Goal: Communication & Community: Answer question/provide support

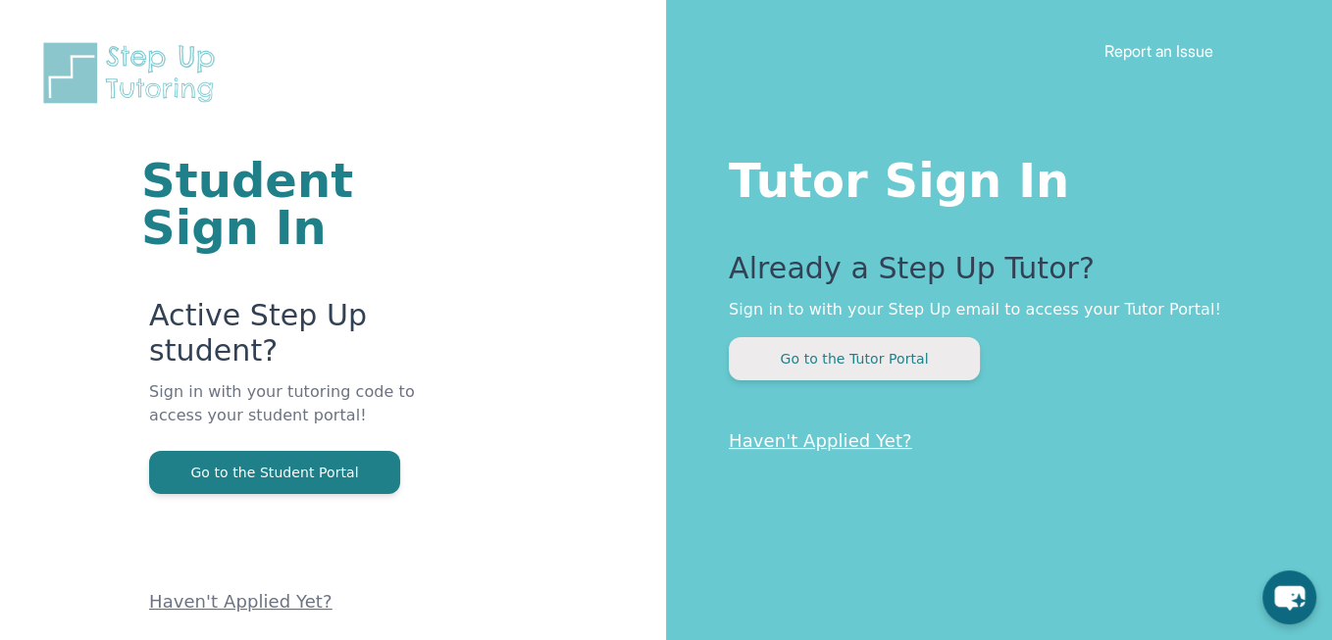
click at [864, 351] on button "Go to the Tutor Portal" at bounding box center [854, 358] width 251 height 43
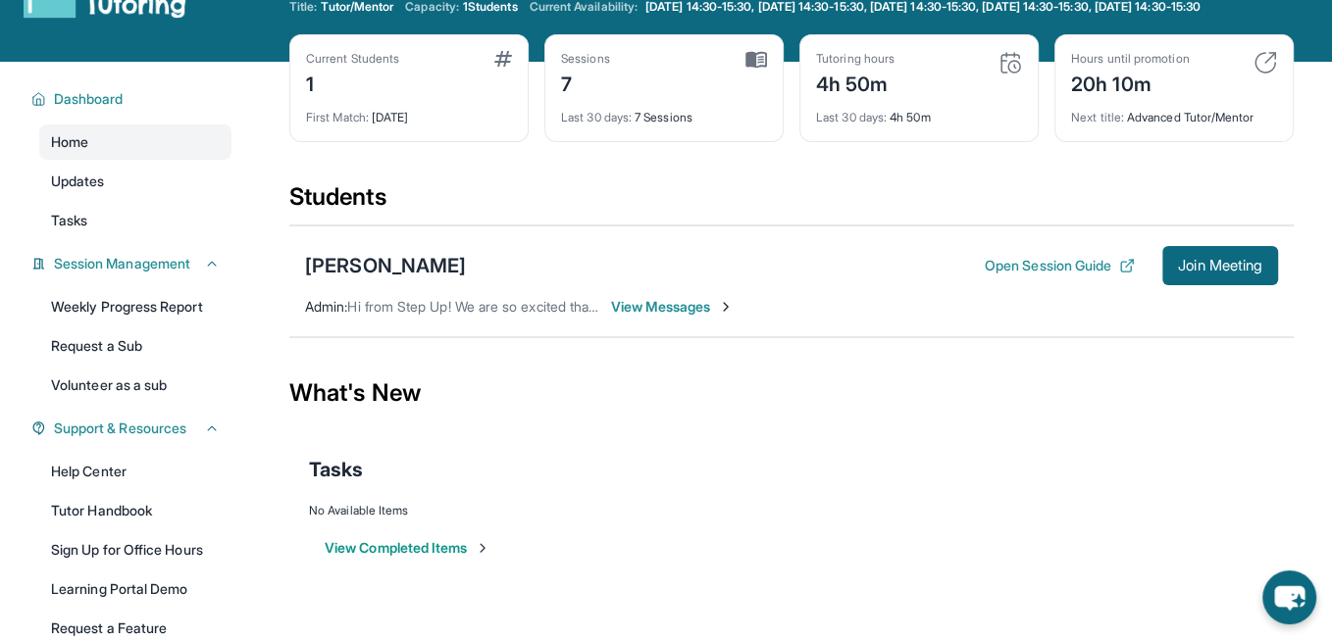
scroll to position [71, 0]
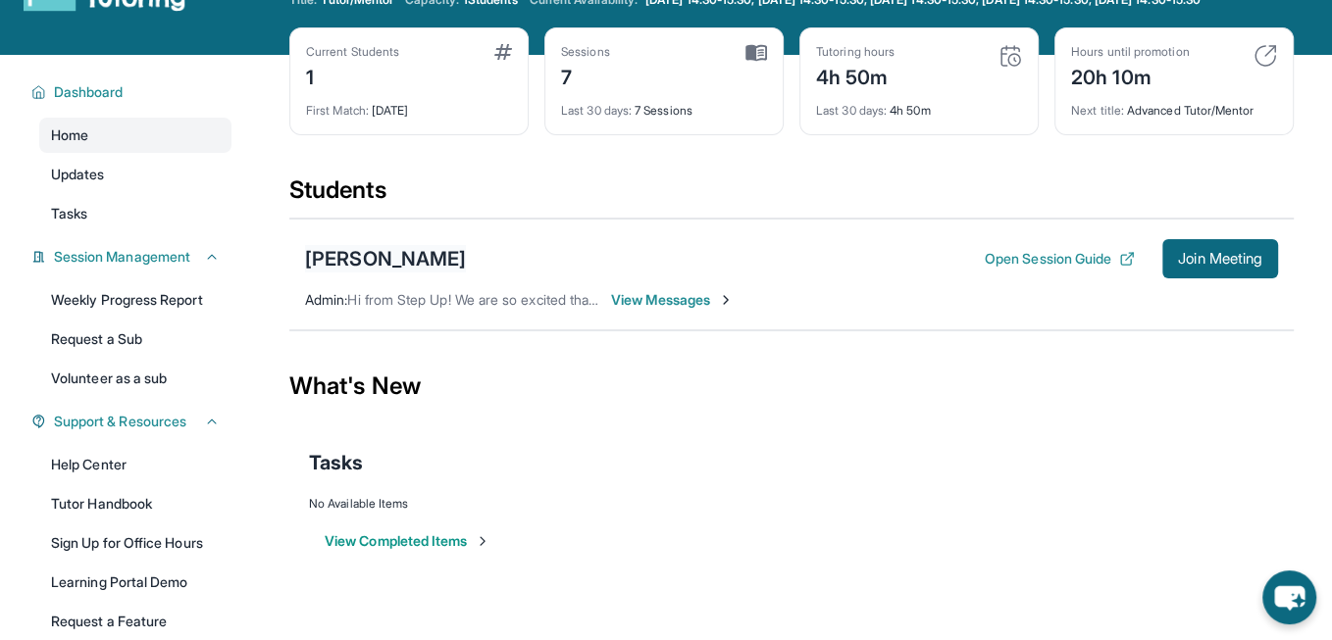
click at [355, 273] on div "[PERSON_NAME]" at bounding box center [385, 258] width 161 height 27
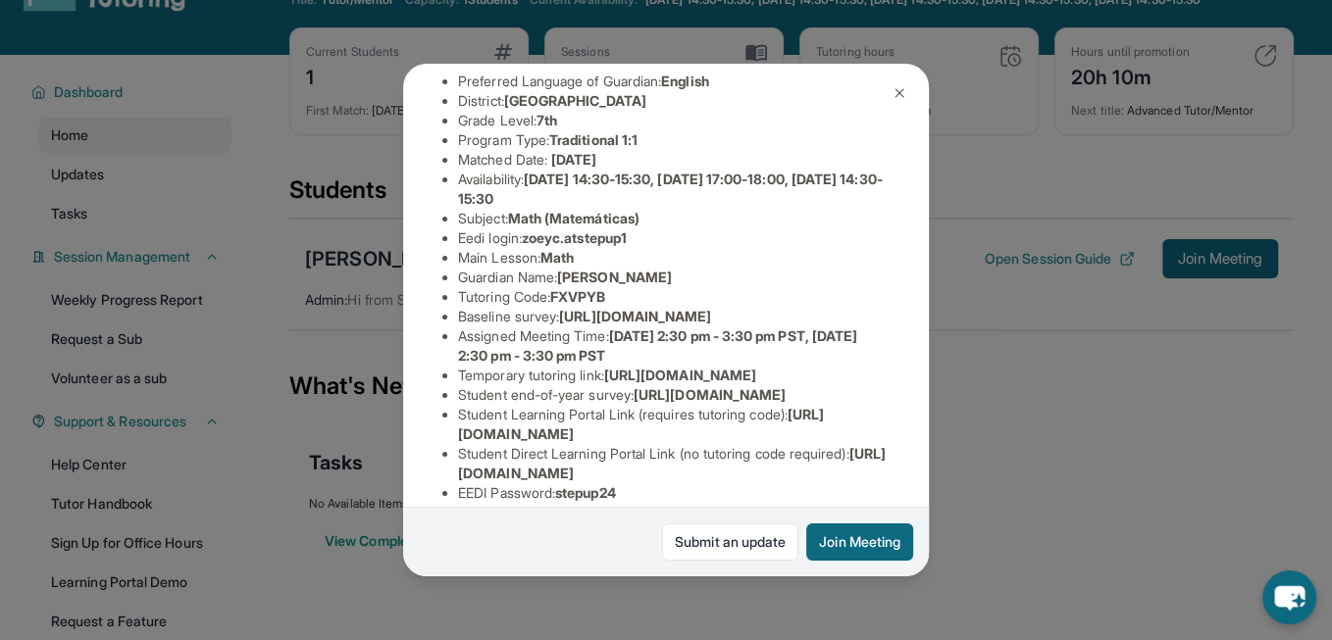
scroll to position [370, 0]
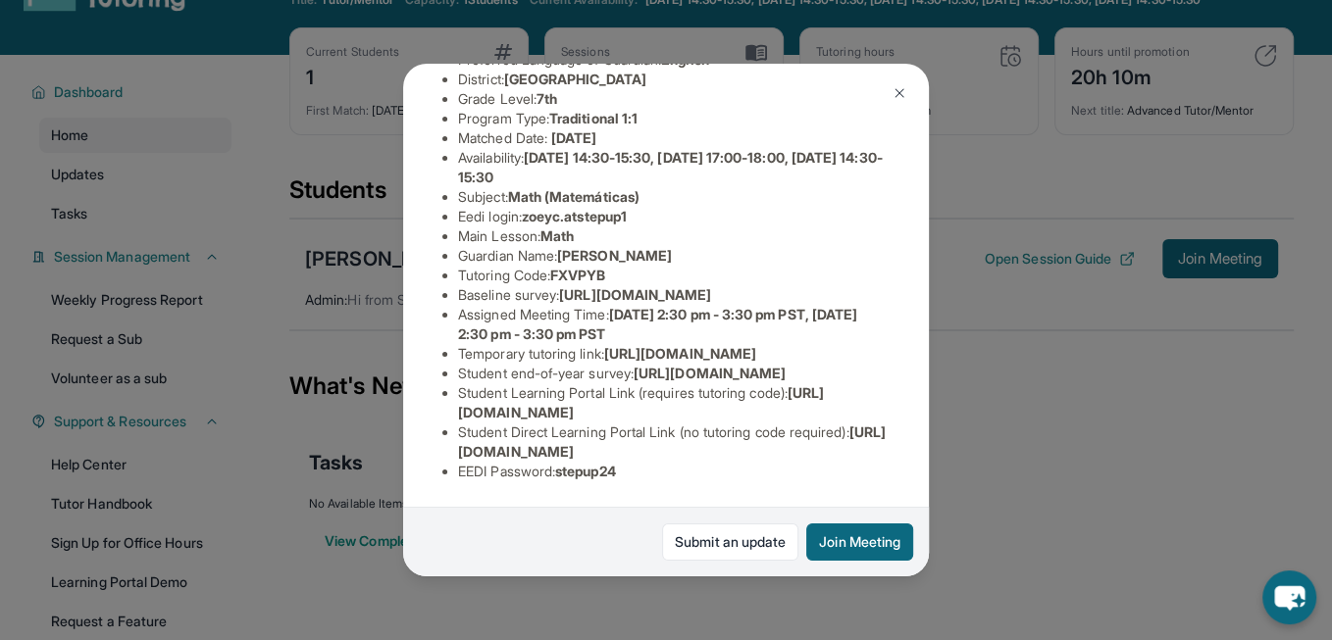
click at [894, 92] on img at bounding box center [899, 93] width 16 height 16
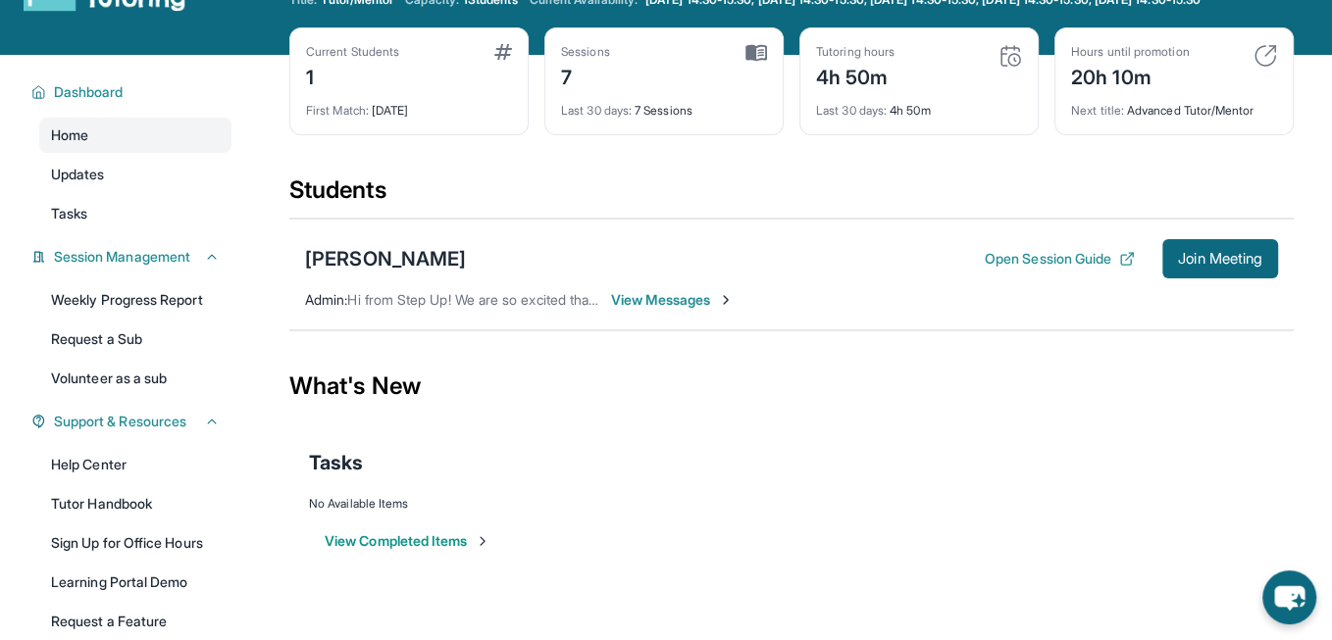
click at [663, 310] on span "View Messages" at bounding box center [672, 300] width 123 height 20
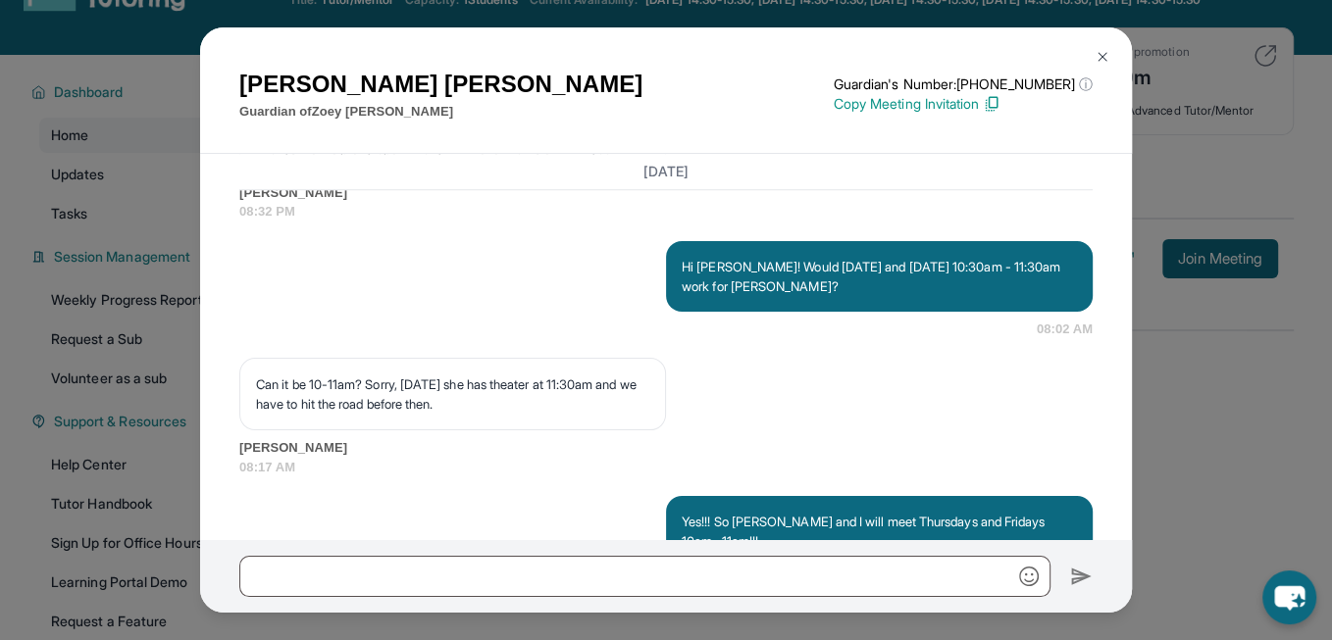
scroll to position [13050, 0]
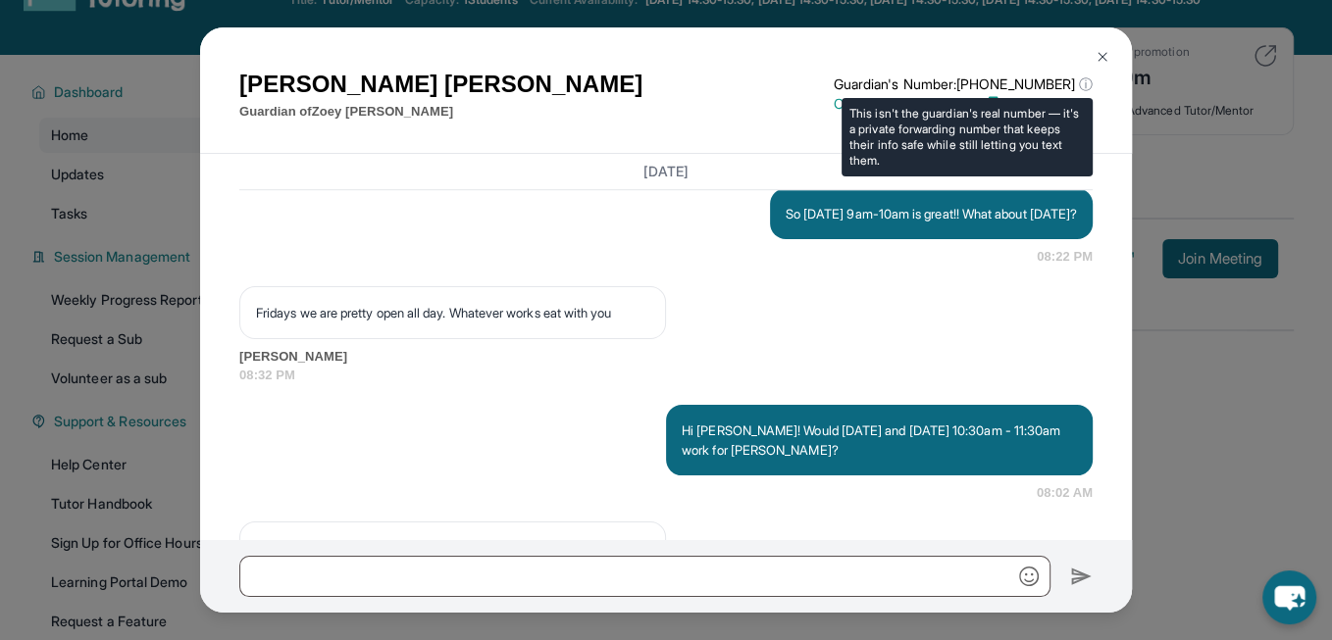
click at [1002, 150] on div "This isn't the guardian's real number — it's a private forwarding number that k…" at bounding box center [966, 137] width 251 height 78
drag, startPoint x: 985, startPoint y: 82, endPoint x: 1084, endPoint y: 83, distance: 99.1
click at [1084, 83] on p "Guardian's Number: [PHONE_NUMBER] ⓘ" at bounding box center [963, 85] width 259 height 20
copy p "12672142086"
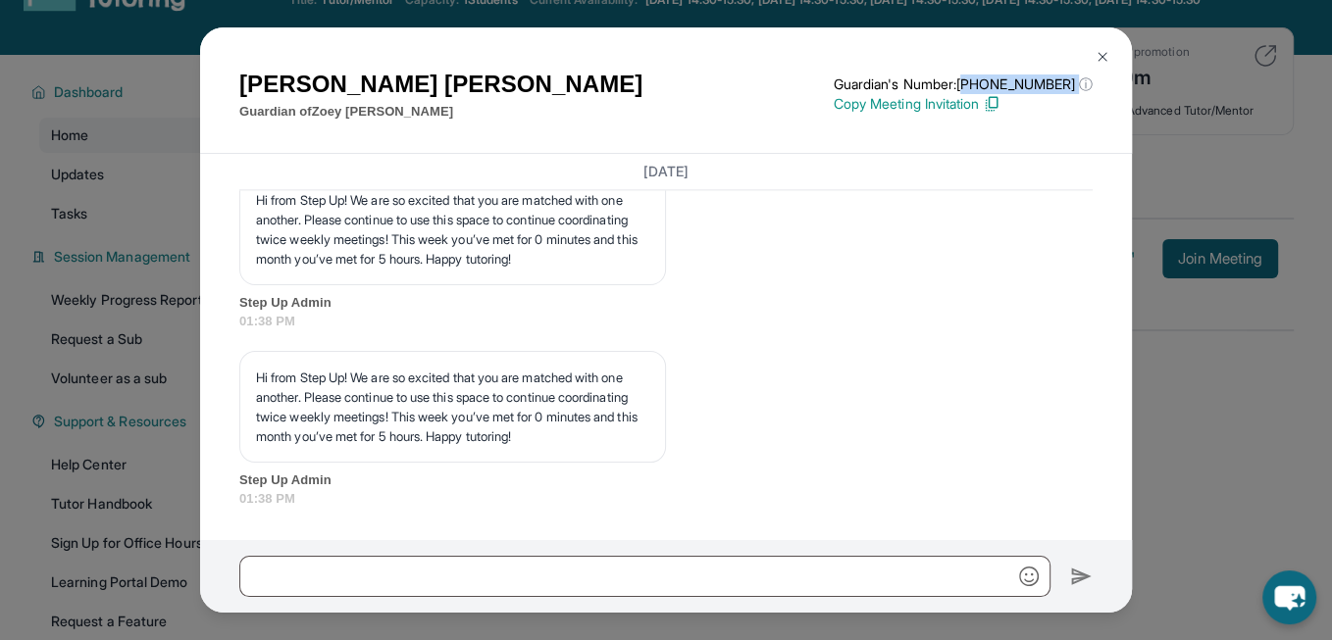
scroll to position [14394, 0]
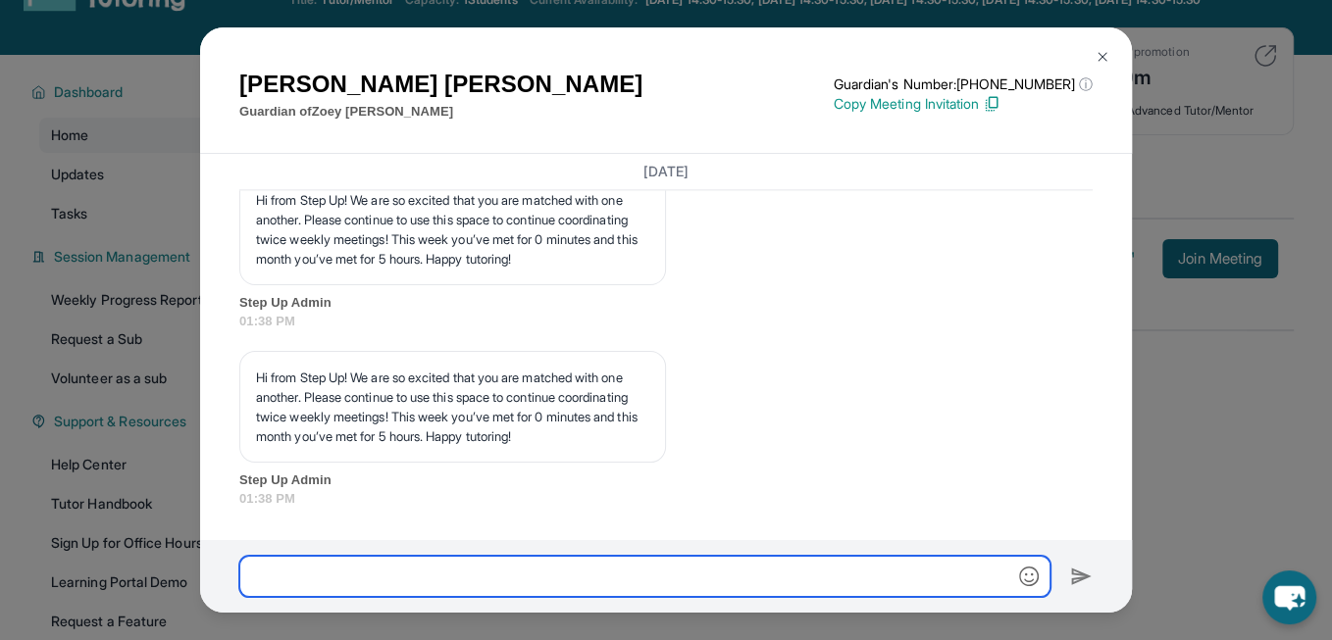
click at [623, 586] on input "text" at bounding box center [644, 576] width 811 height 41
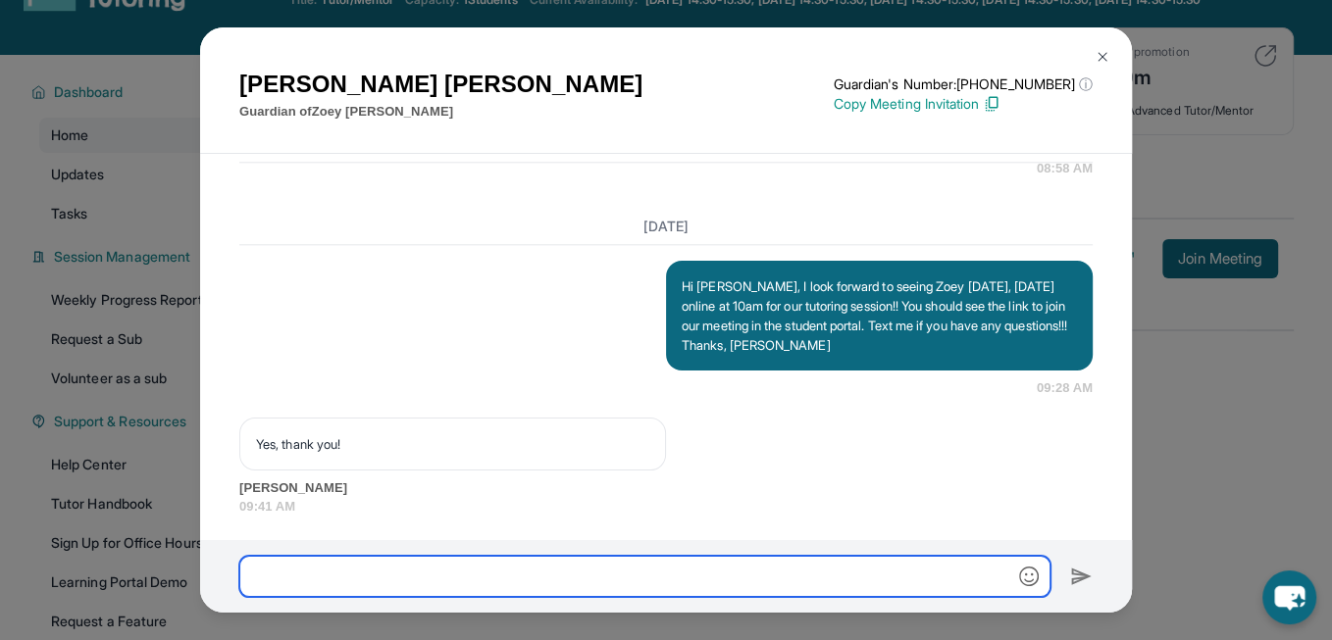
scroll to position [13862, 0]
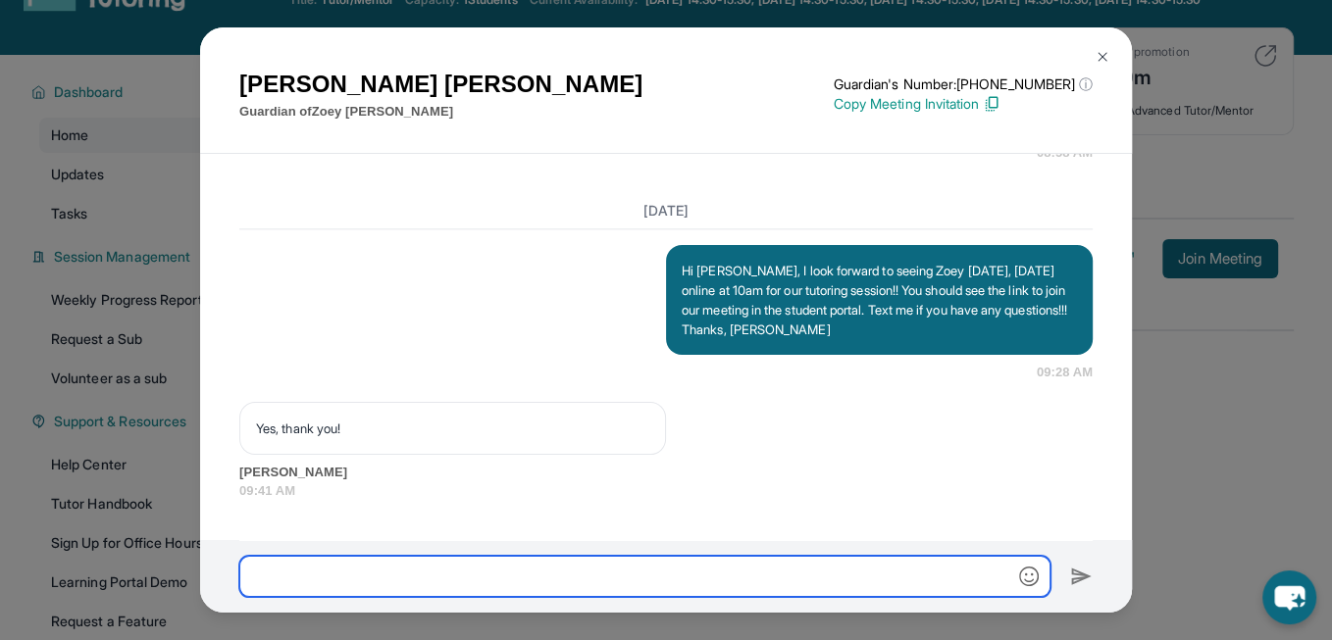
click at [600, 585] on input "text" at bounding box center [644, 576] width 811 height 41
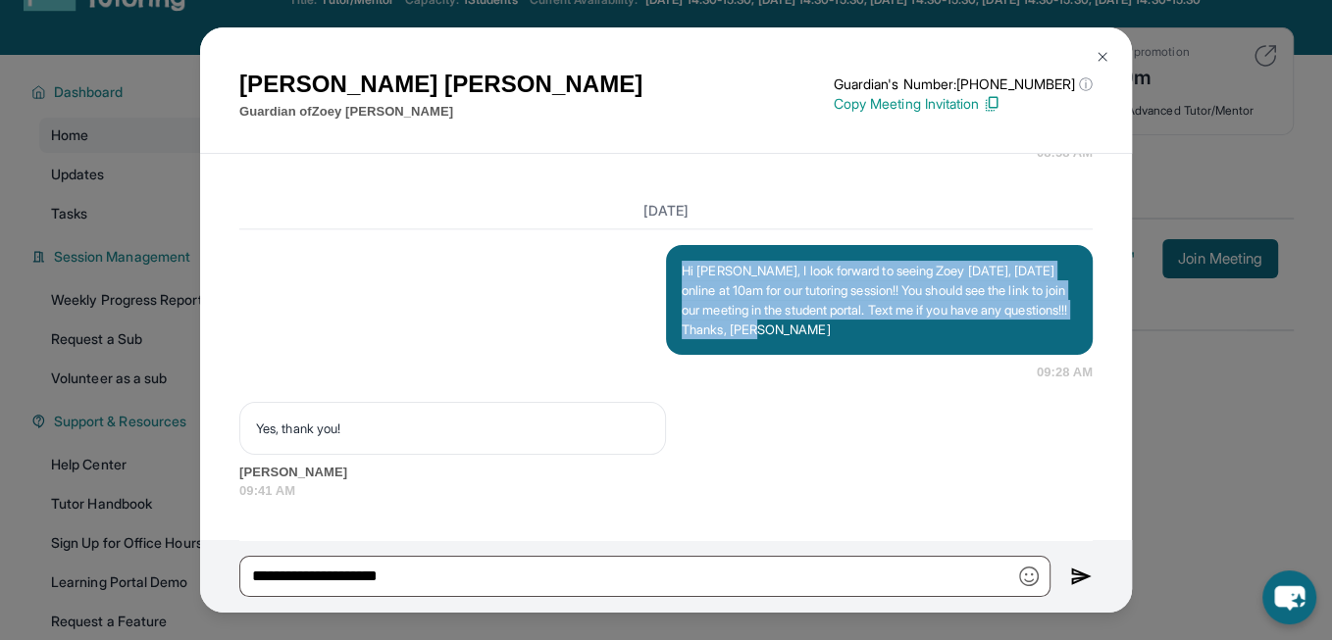
drag, startPoint x: 683, startPoint y: 395, endPoint x: 875, endPoint y: 454, distance: 201.0
click at [877, 339] on p "Hi [PERSON_NAME], I look forward to seeing Zoey [DATE], [DATE] online at 10am f…" at bounding box center [879, 300] width 395 height 78
copy p "Hi [PERSON_NAME], I look forward to seeing Zoey [DATE], [DATE] online at 10am f…"
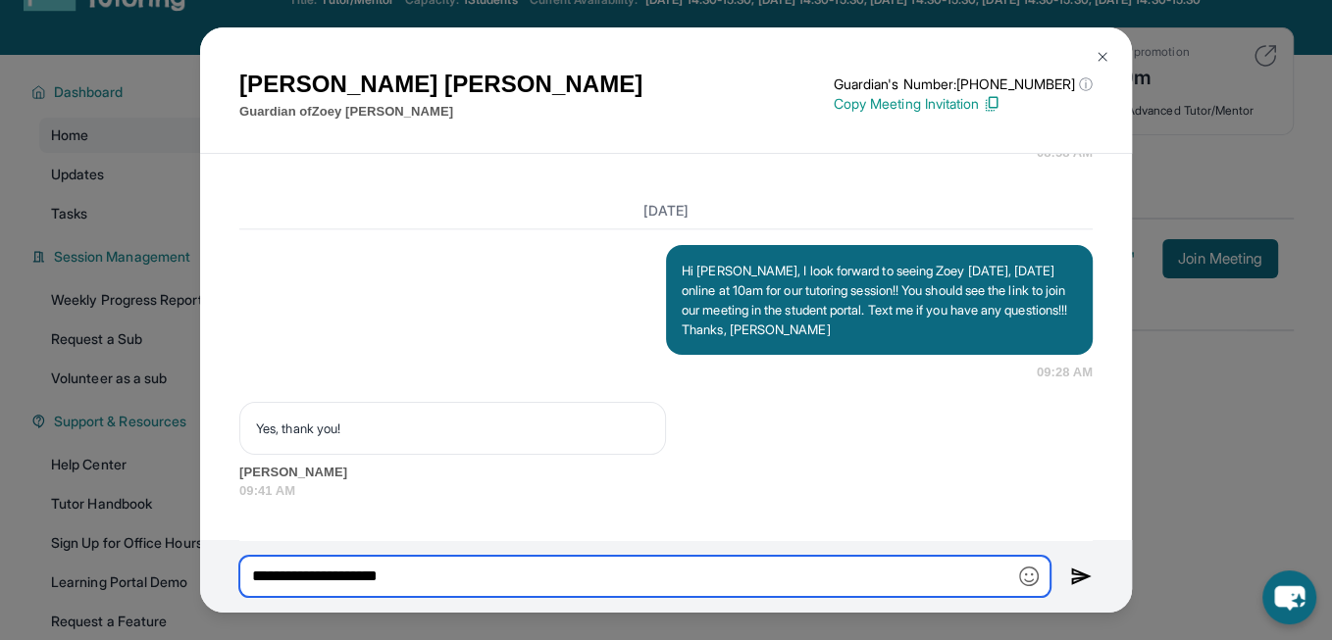
click at [522, 574] on input "**********" at bounding box center [644, 576] width 811 height 41
type input "*"
paste input "**********"
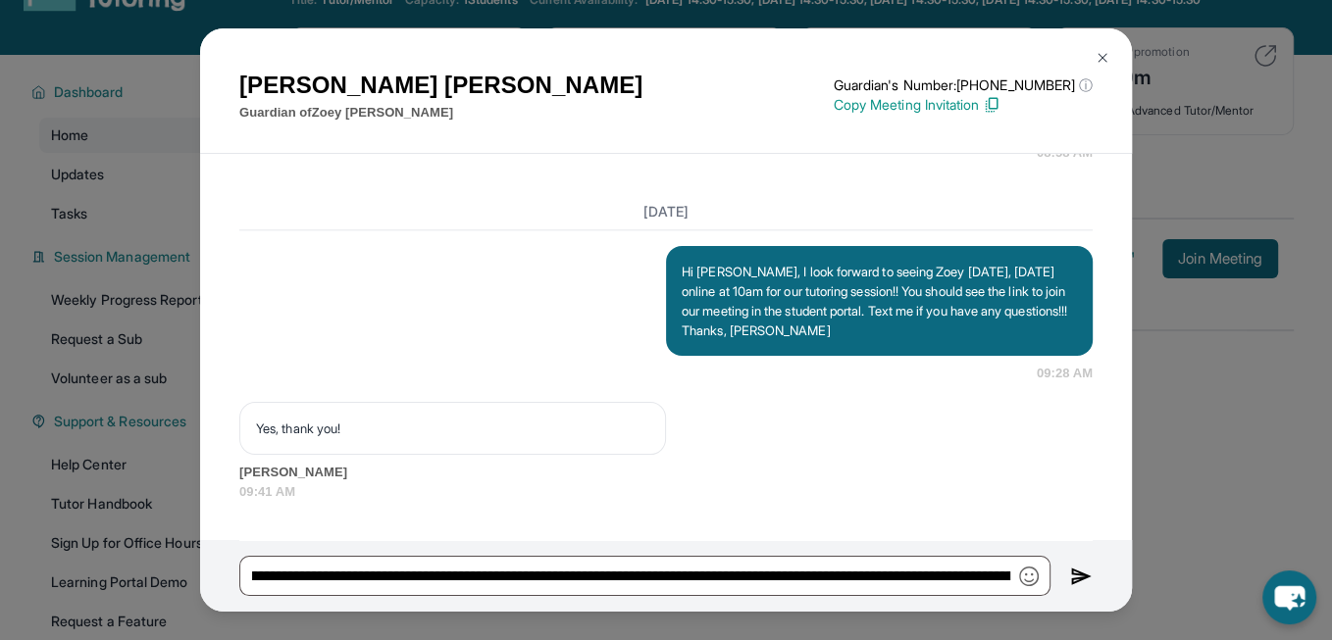
scroll to position [0, 0]
click at [1034, 576] on img "button" at bounding box center [1029, 577] width 20 height 20
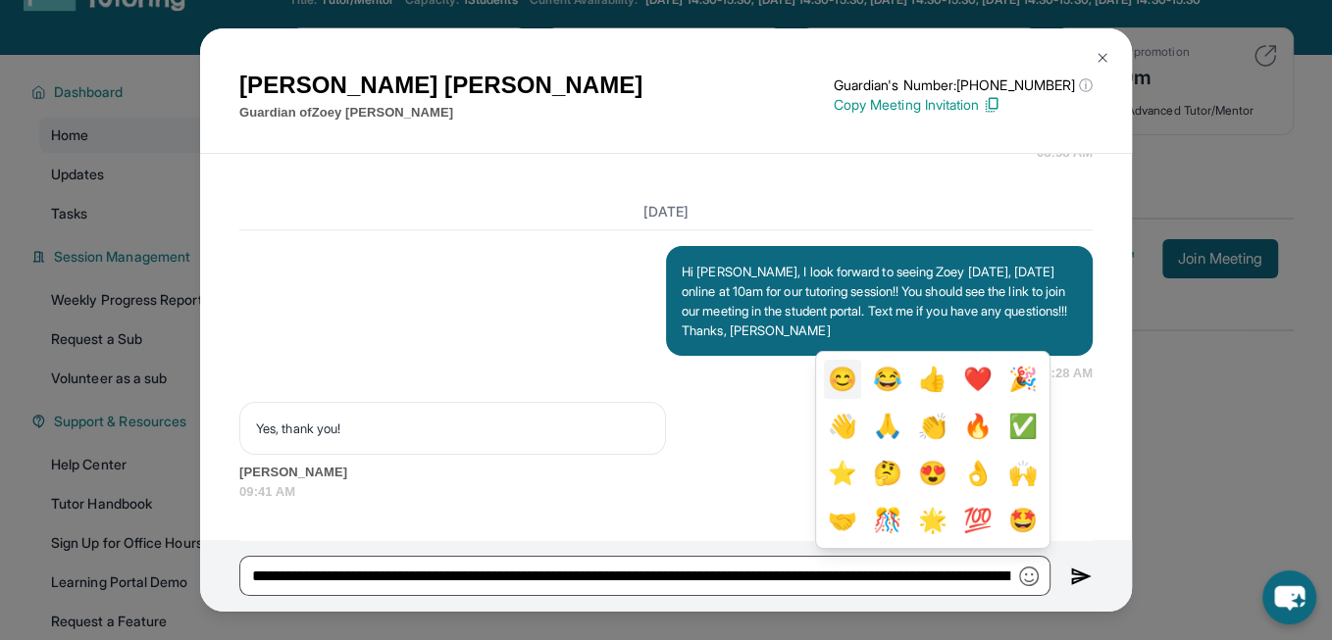
click at [861, 377] on button "😊" at bounding box center [842, 379] width 37 height 39
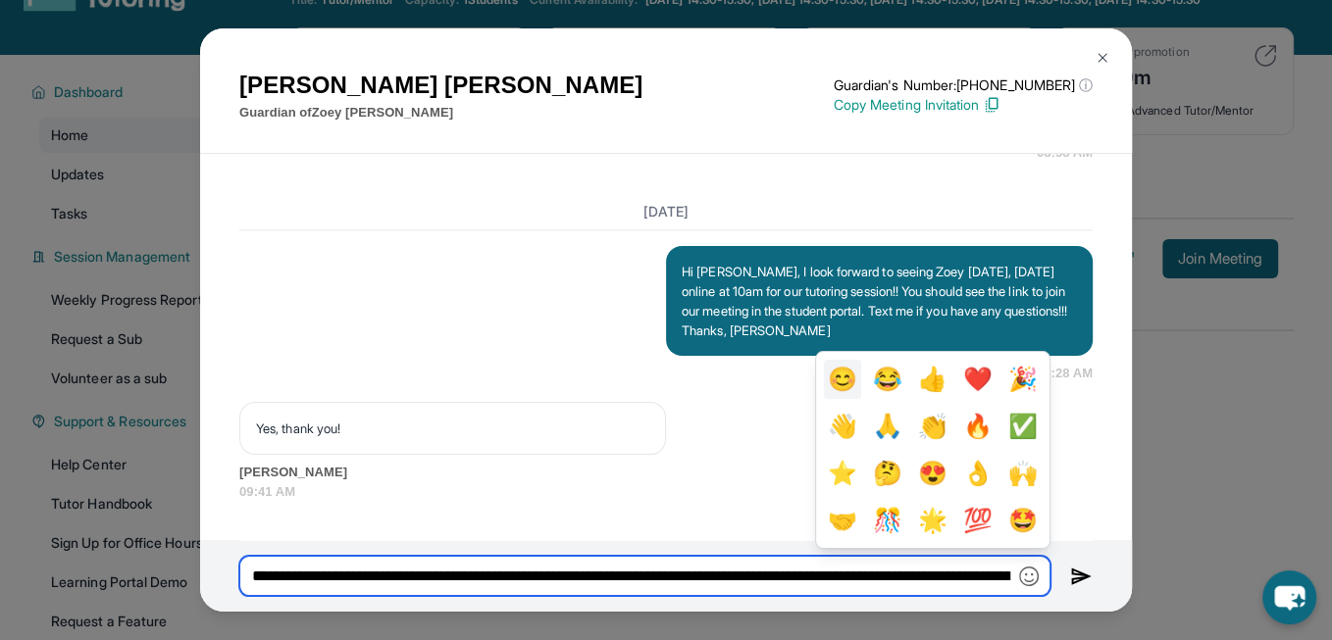
type input "**********"
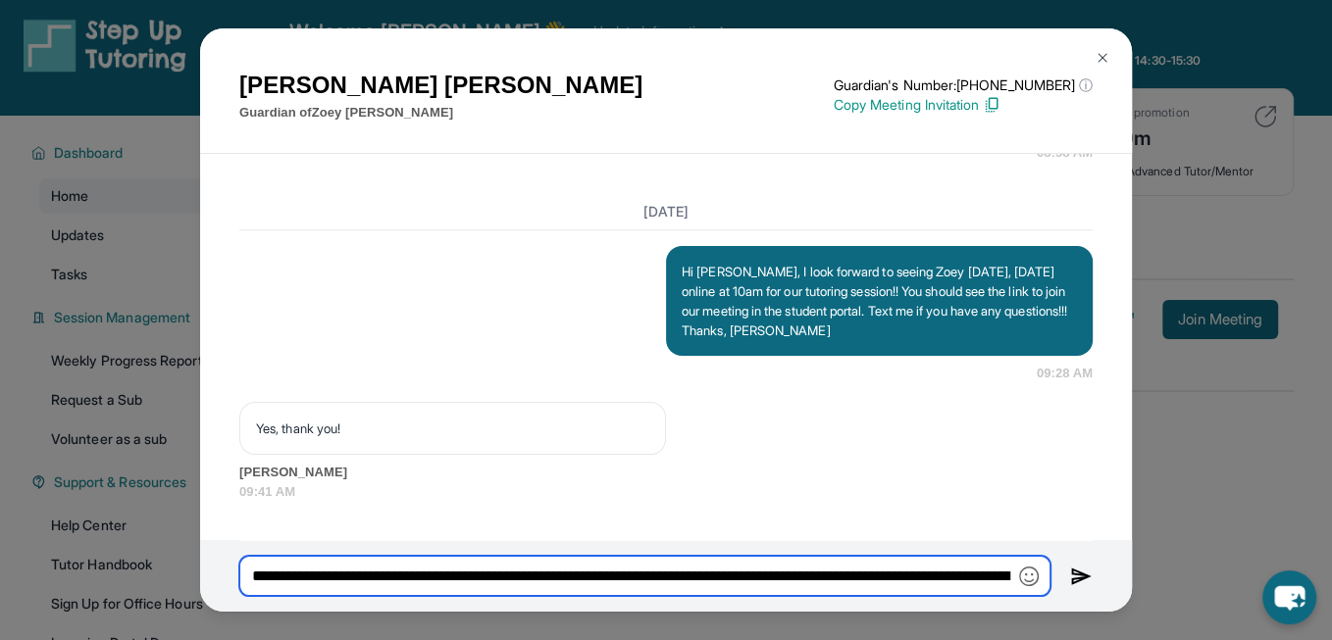
scroll to position [0, 863]
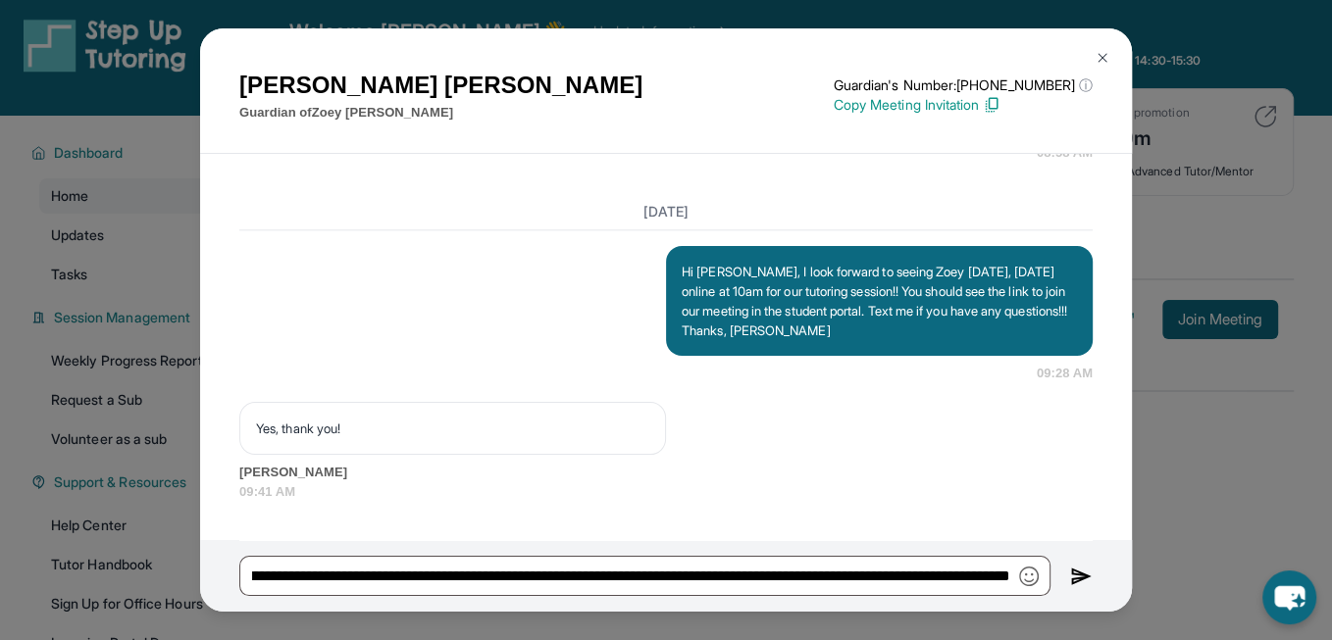
click at [1078, 577] on img at bounding box center [1081, 577] width 23 height 24
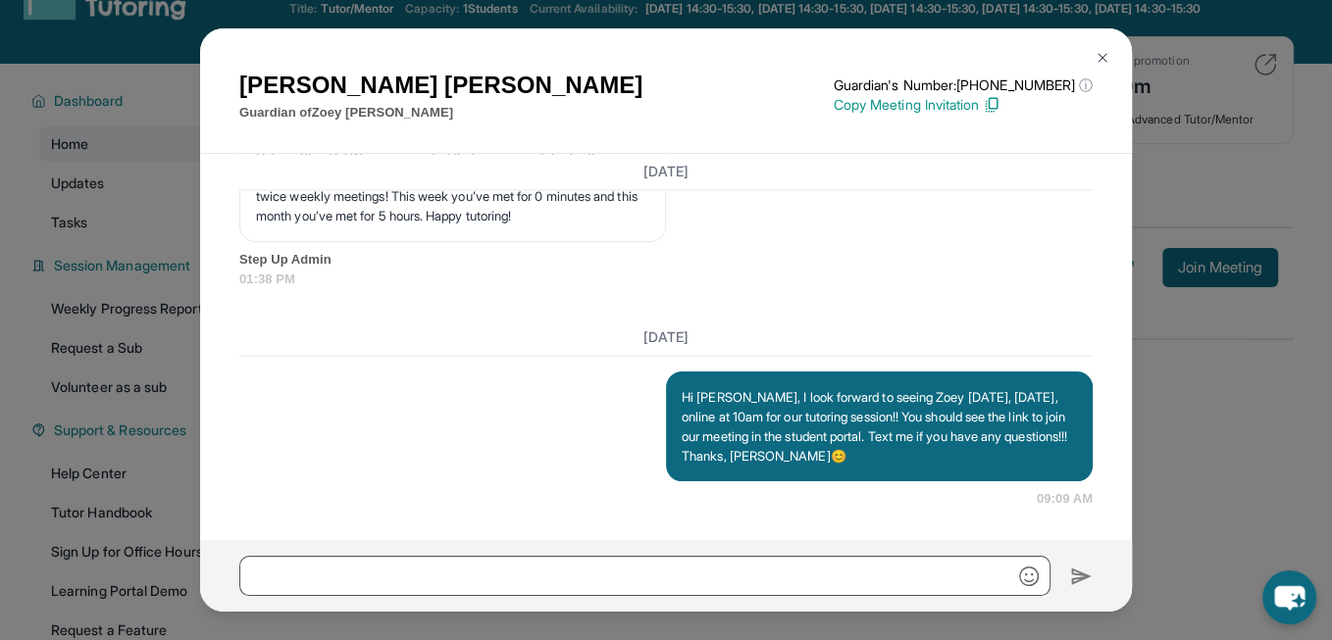
scroll to position [0, 0]
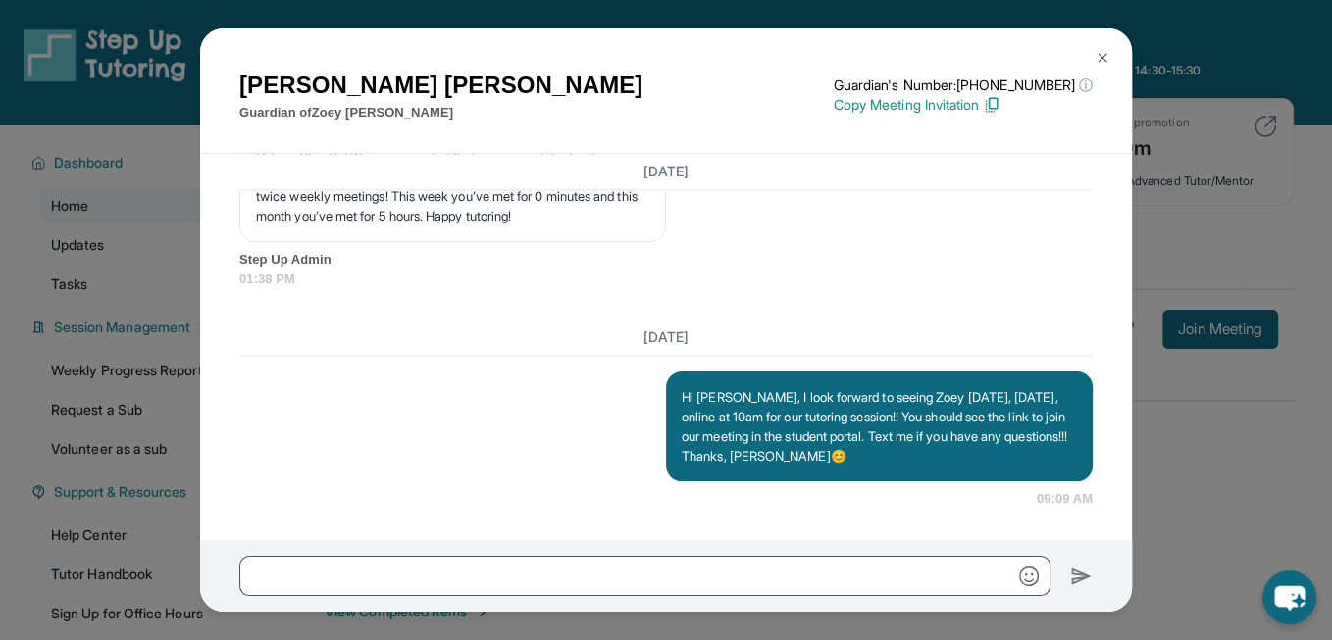
click at [1221, 265] on div "[PERSON_NAME] Guardian of [PERSON_NAME] Guardian's Number: [PHONE_NUMBER] ⓘ Thi…" at bounding box center [666, 320] width 1332 height 640
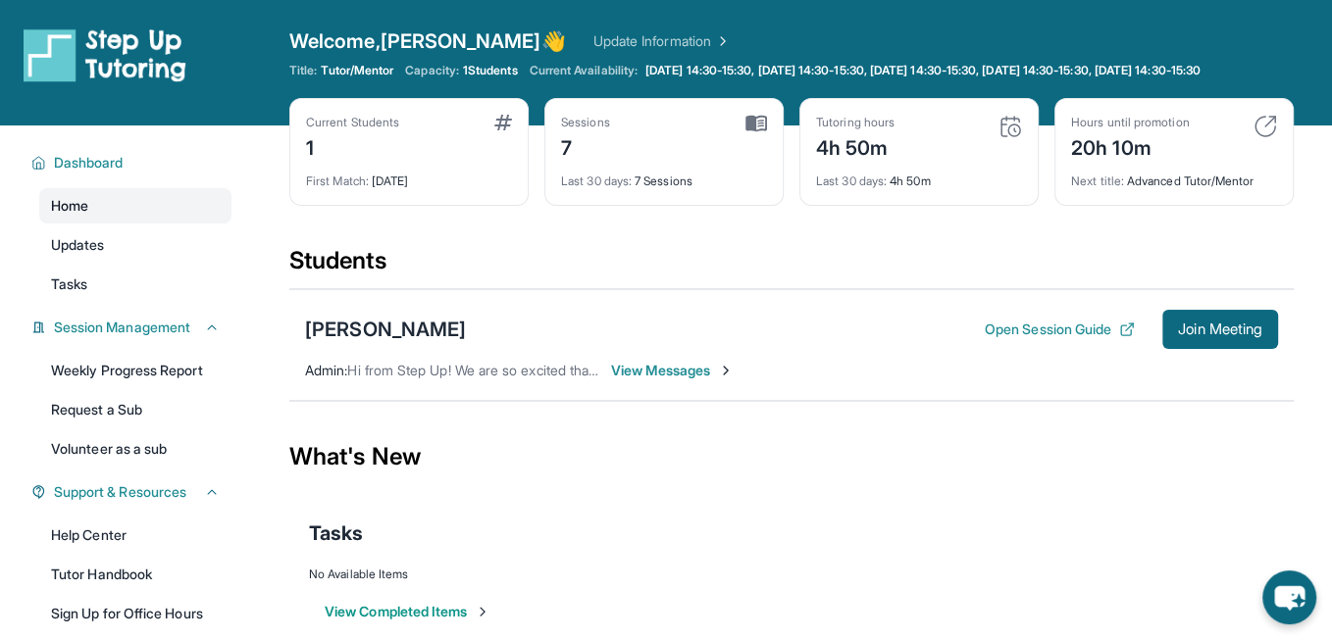
click at [70, 216] on span "Home" at bounding box center [69, 206] width 37 height 20
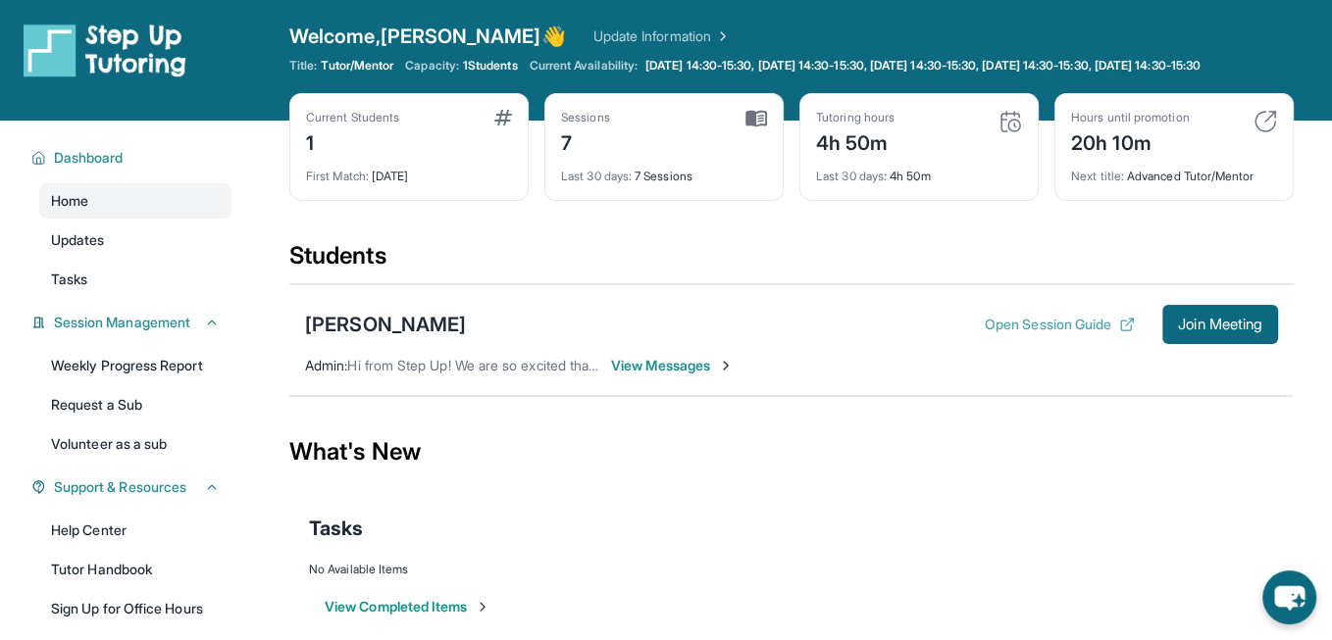
click at [1074, 334] on button "Open Session Guide" at bounding box center [1060, 325] width 150 height 20
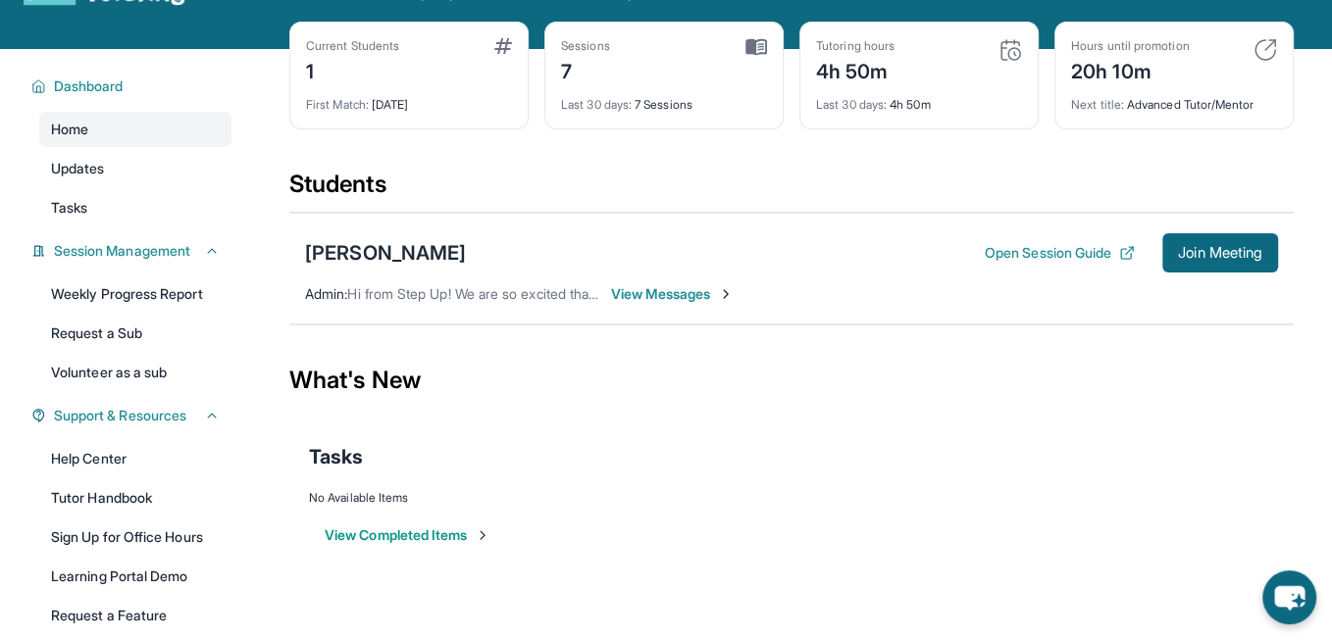
scroll to position [0, 0]
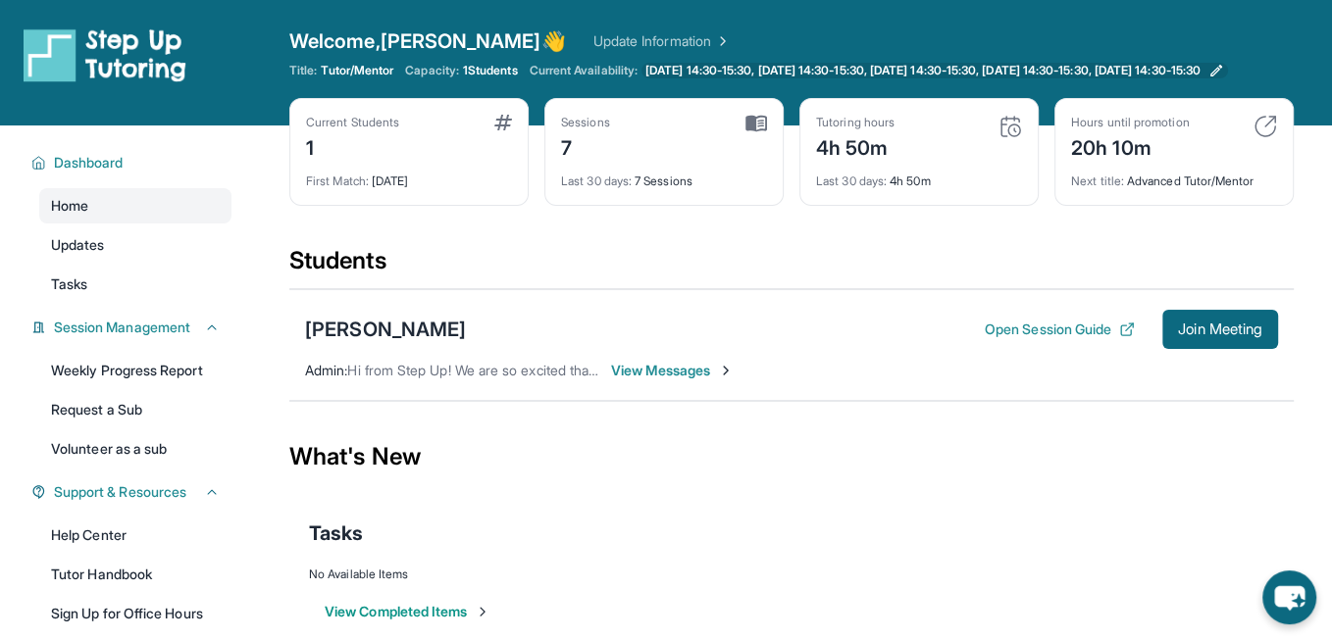
click at [765, 70] on span "[DATE] 14:30-15:30, [DATE] 14:30-15:30, [DATE] 14:30-15:30, [DATE] 14:30-15:30,…" at bounding box center [922, 71] width 555 height 16
click at [1050, 338] on button "Open Session Guide" at bounding box center [1060, 330] width 150 height 20
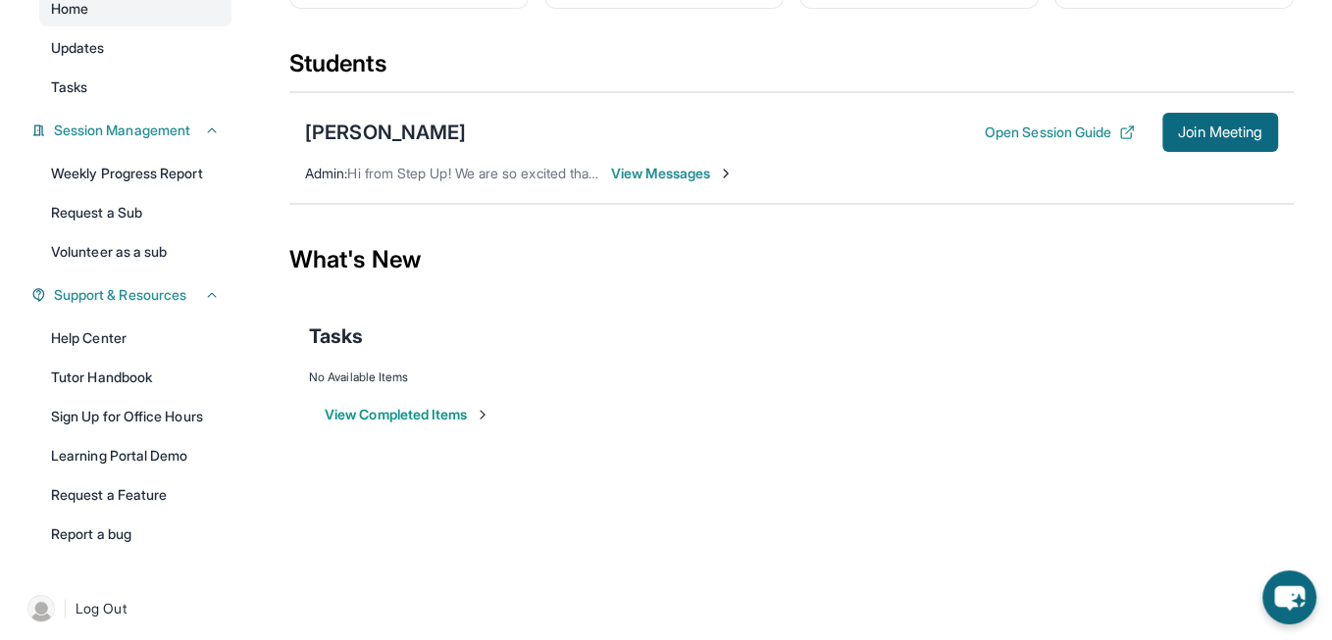
scroll to position [206, 0]
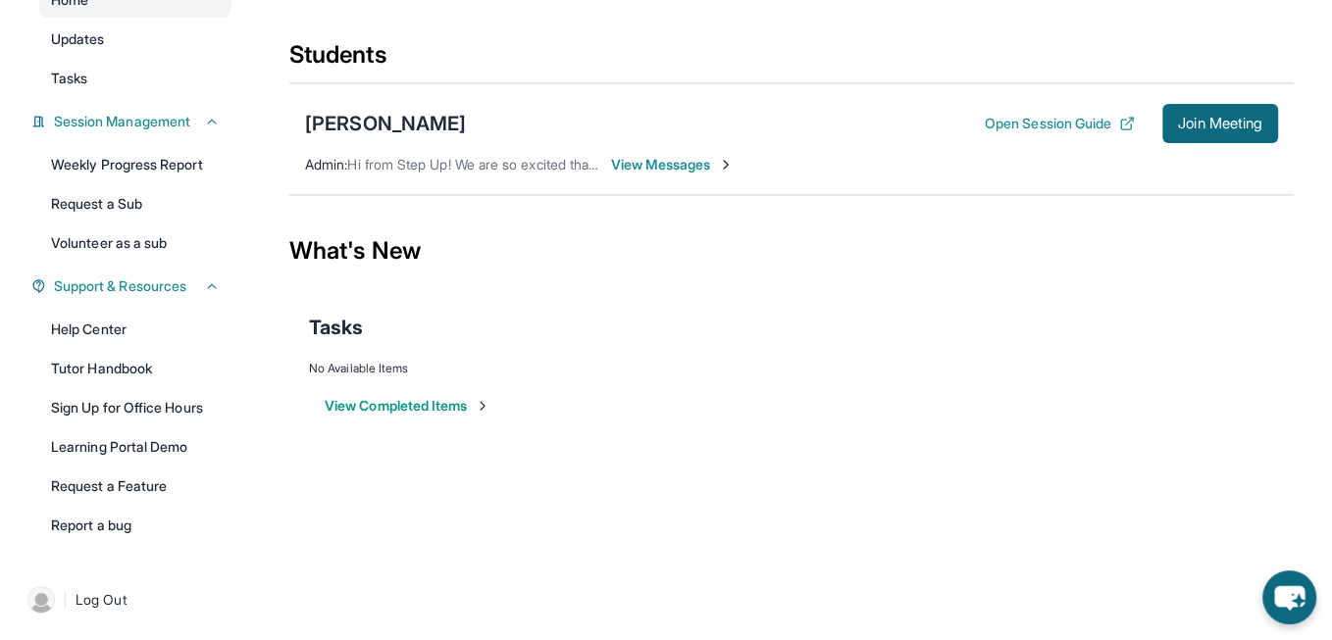
click at [430, 416] on button "View Completed Items" at bounding box center [408, 406] width 166 height 20
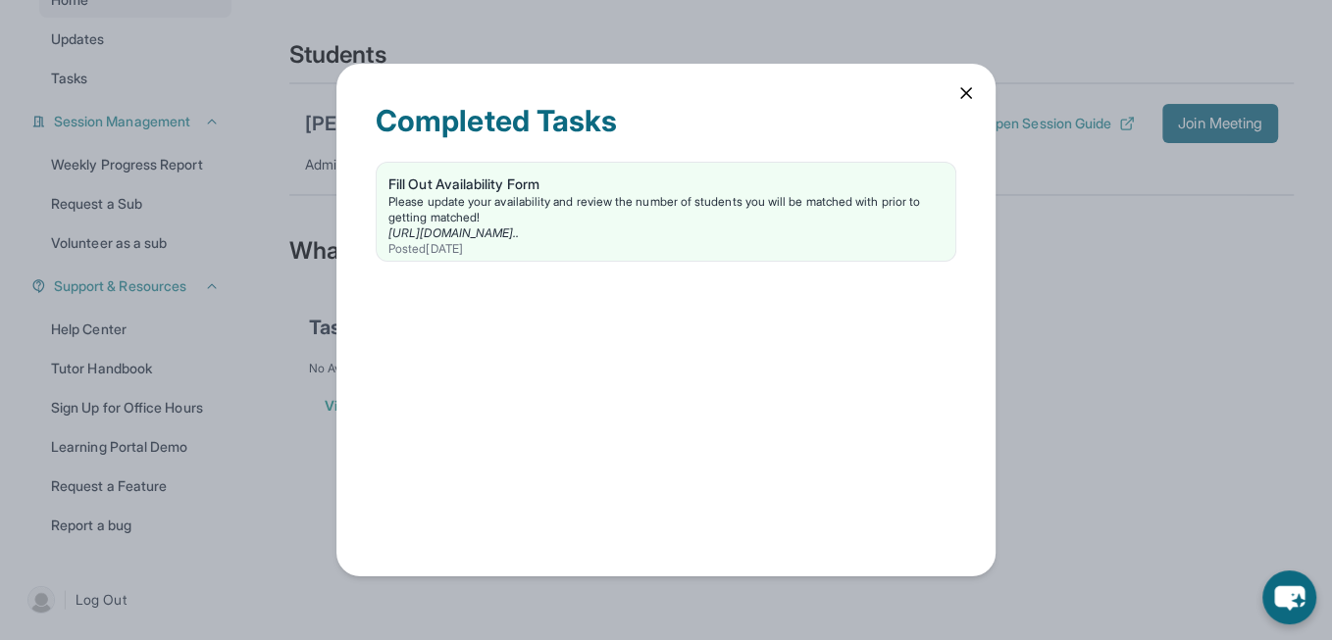
click at [969, 96] on icon at bounding box center [966, 93] width 10 height 10
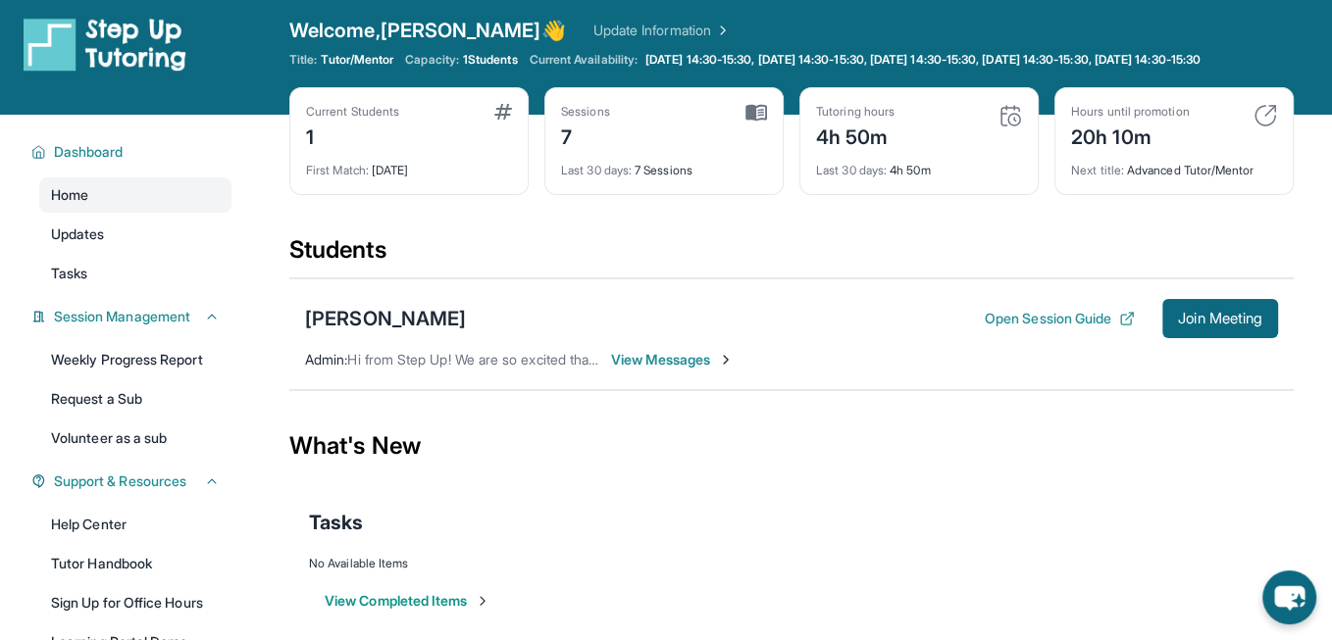
scroll to position [0, 0]
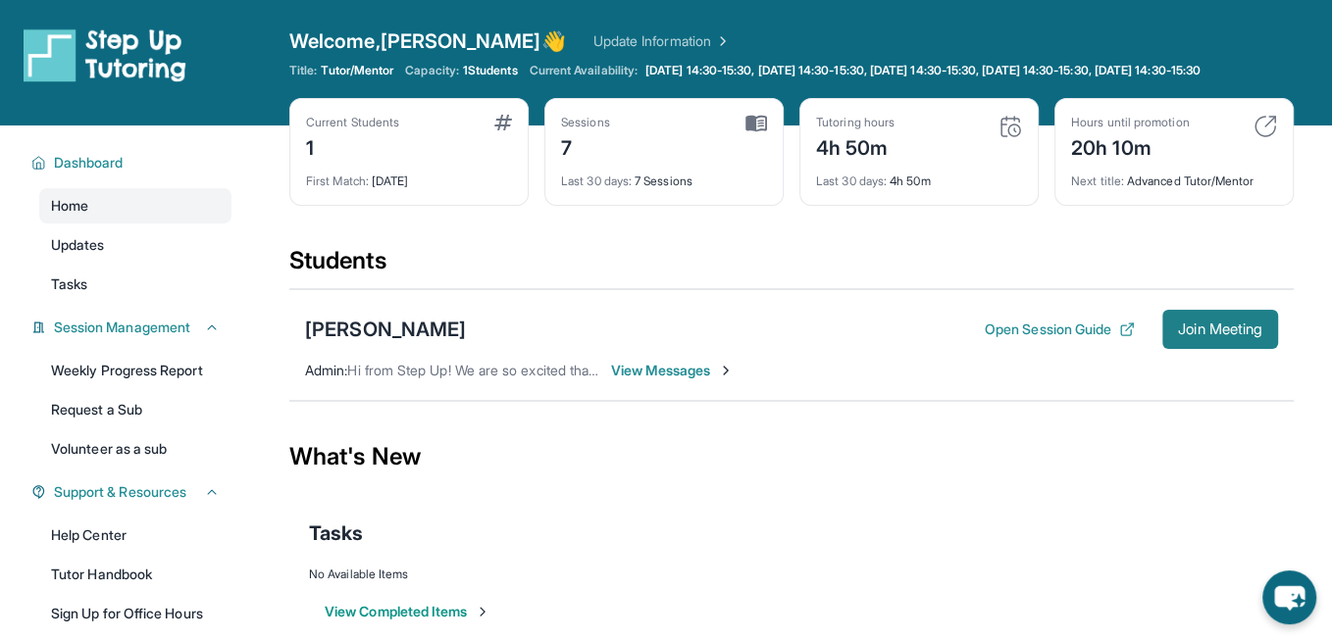
click at [1231, 335] on span "Join Meeting" at bounding box center [1220, 330] width 84 height 12
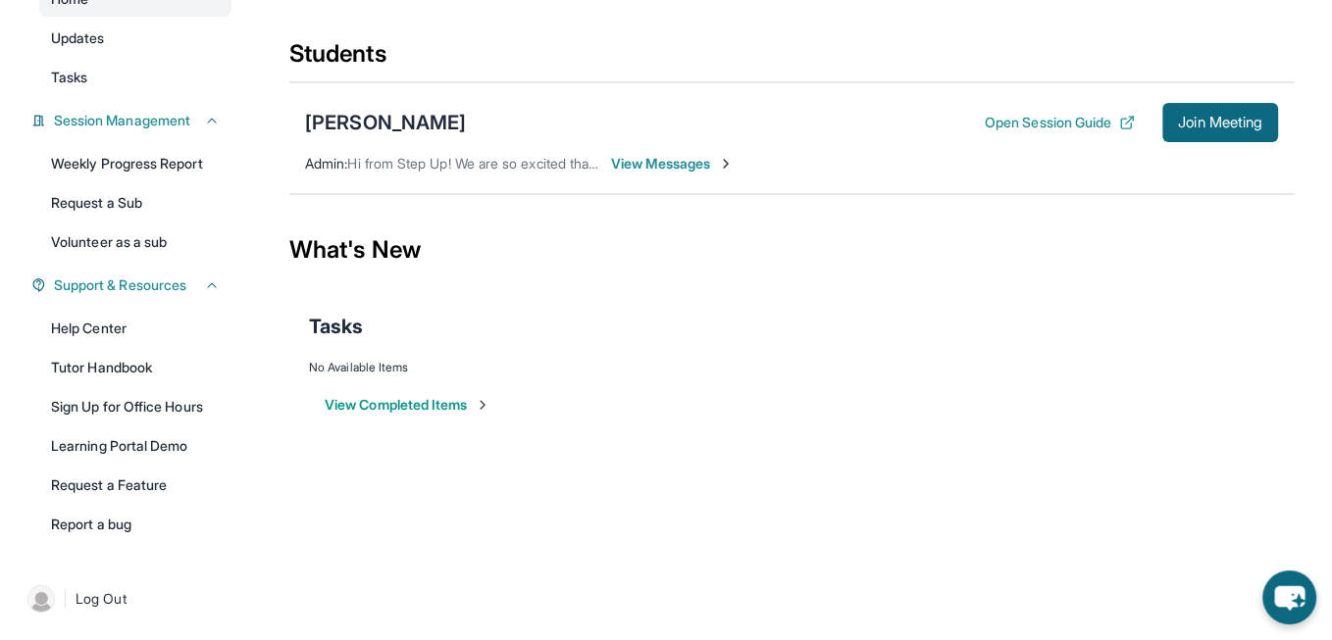
scroll to position [222, 0]
click at [132, 369] on link "Tutor Handbook" at bounding box center [135, 367] width 192 height 35
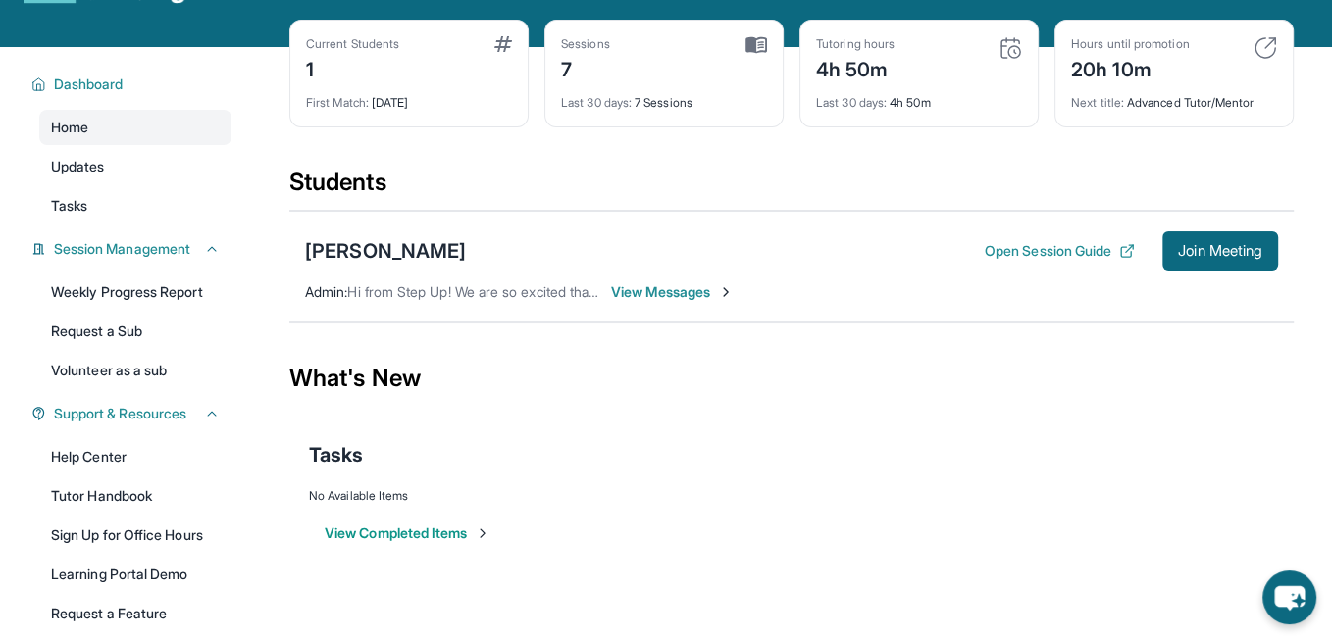
scroll to position [0, 0]
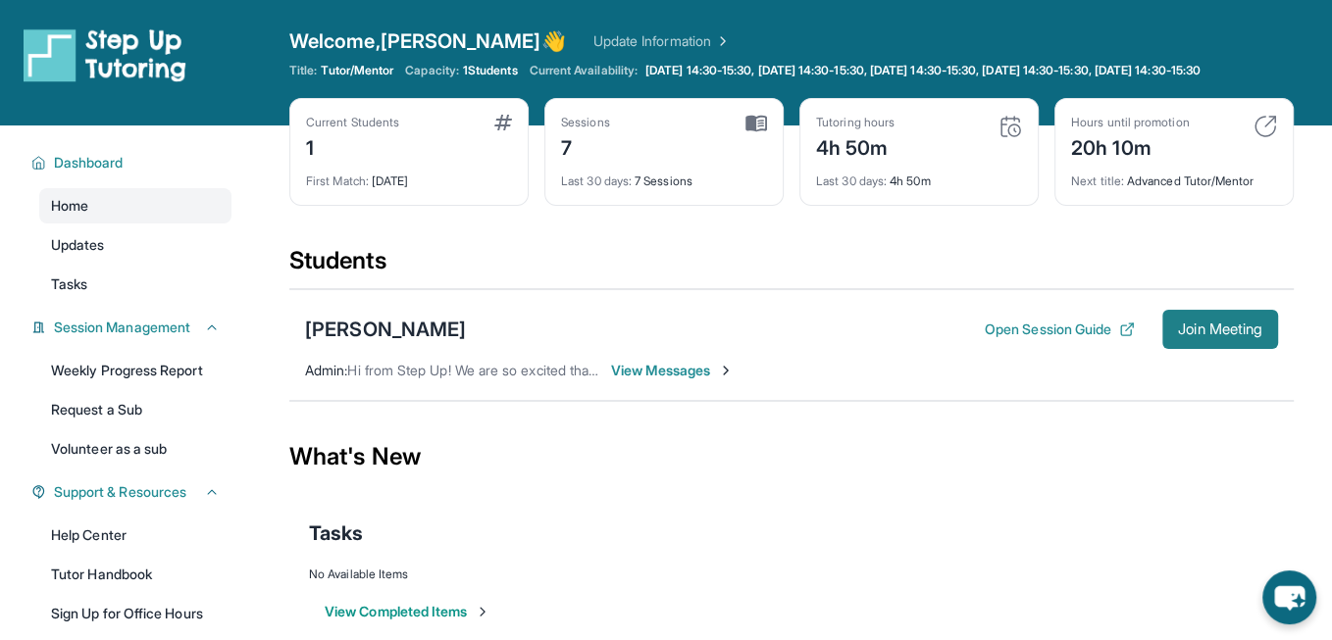
click at [1236, 335] on span "Join Meeting" at bounding box center [1220, 330] width 84 height 12
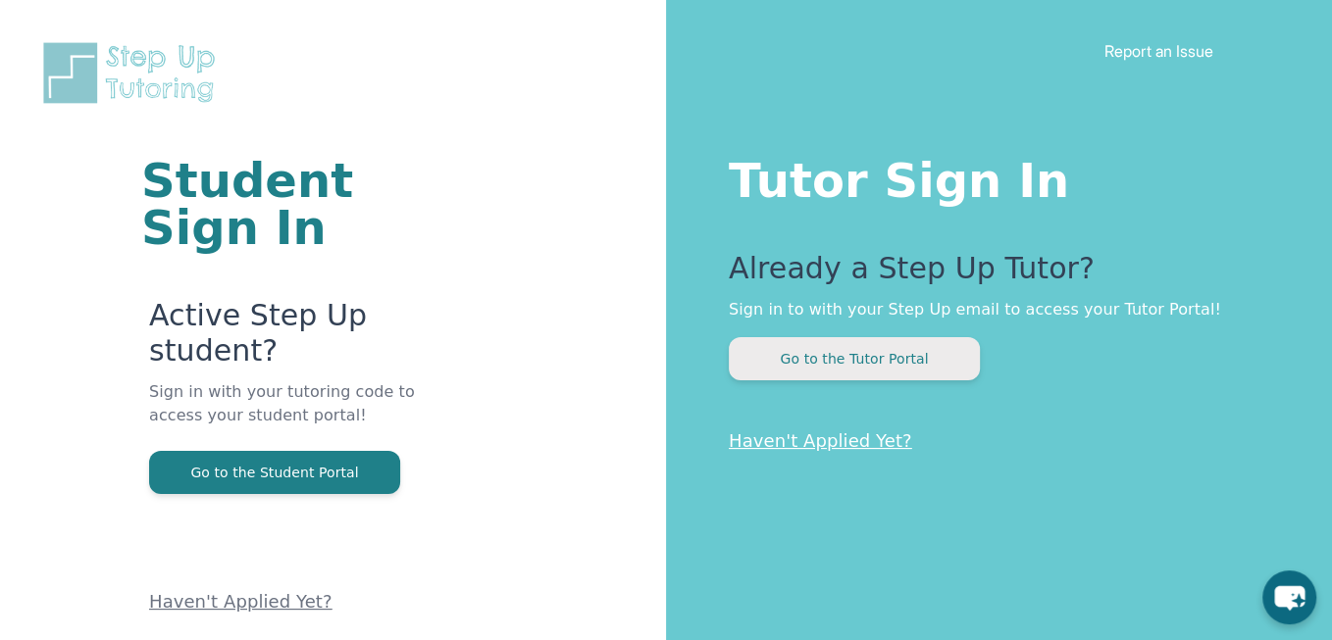
click at [832, 367] on button "Go to the Tutor Portal" at bounding box center [854, 358] width 251 height 43
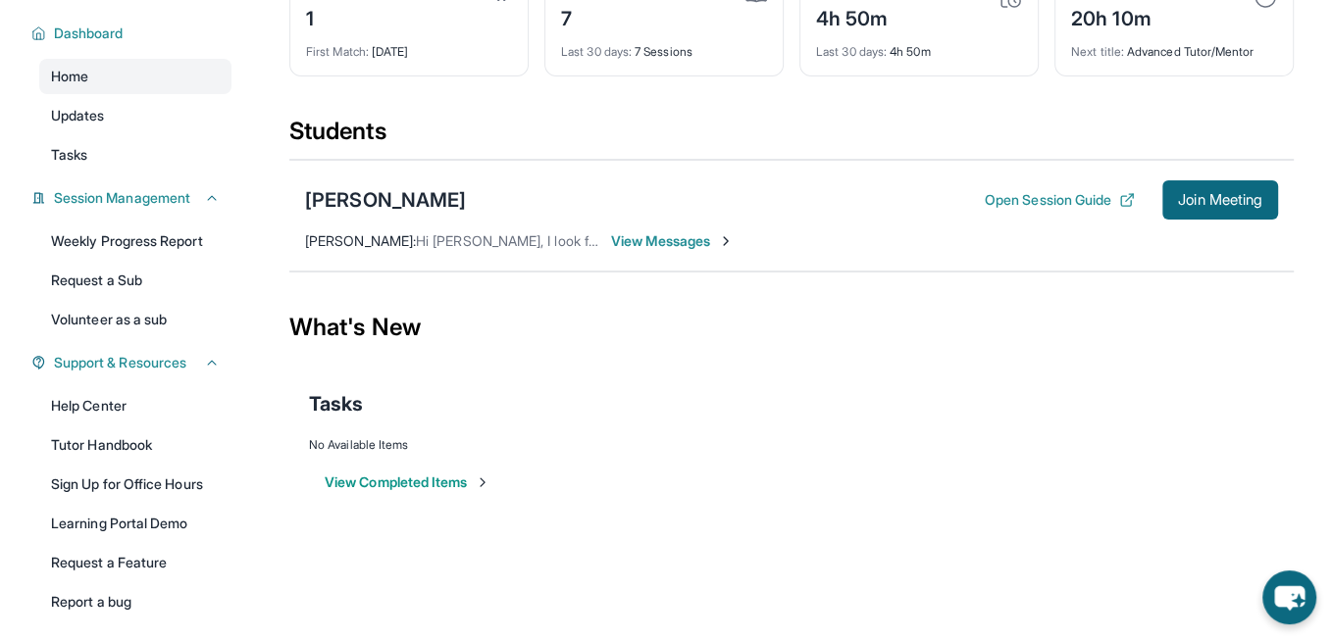
scroll to position [131, 0]
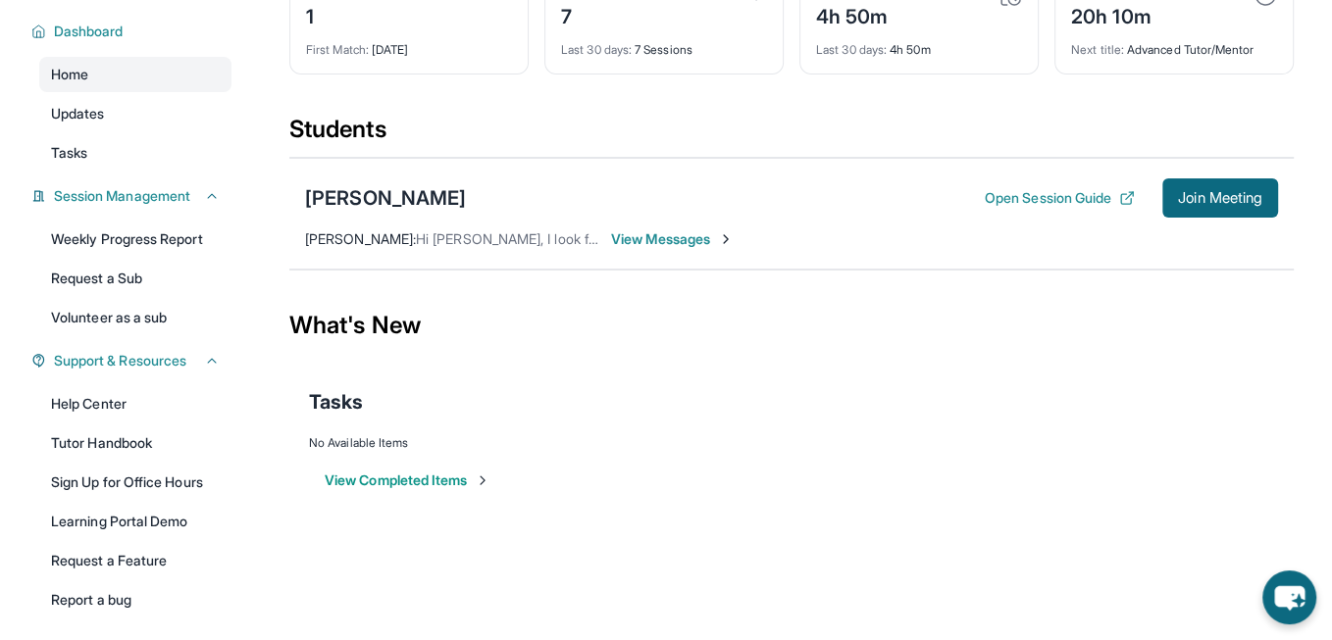
click at [423, 487] on button "View Completed Items" at bounding box center [408, 481] width 166 height 20
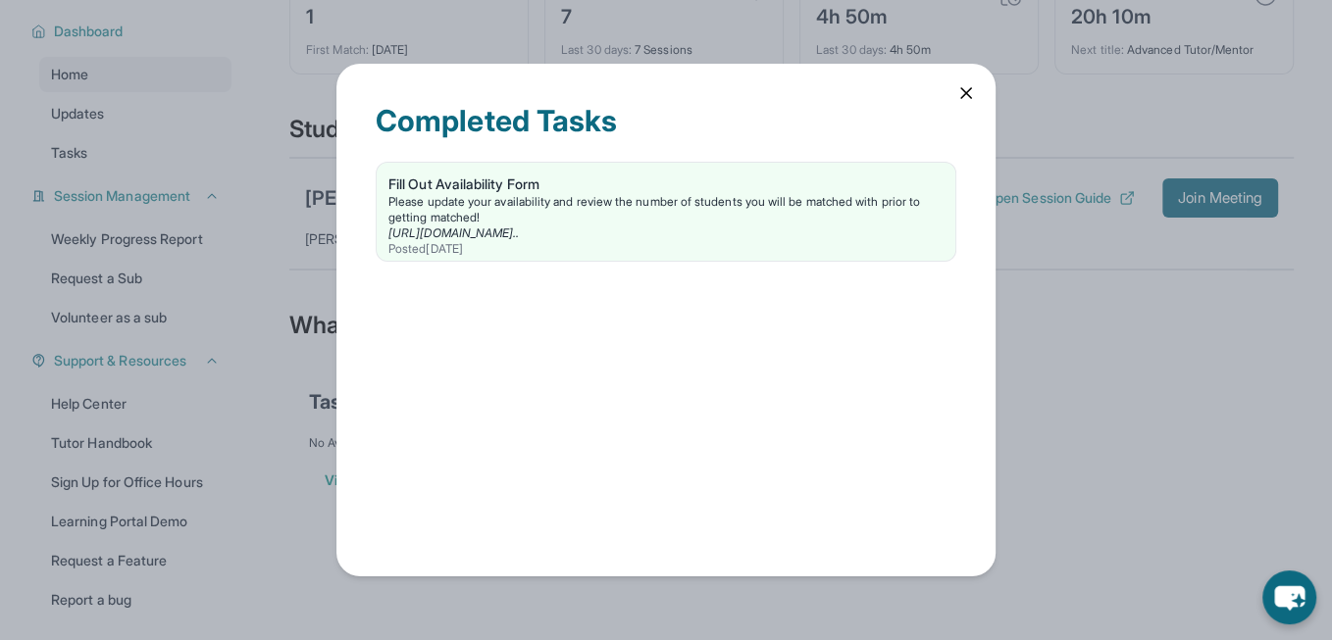
click at [964, 85] on icon at bounding box center [966, 93] width 20 height 20
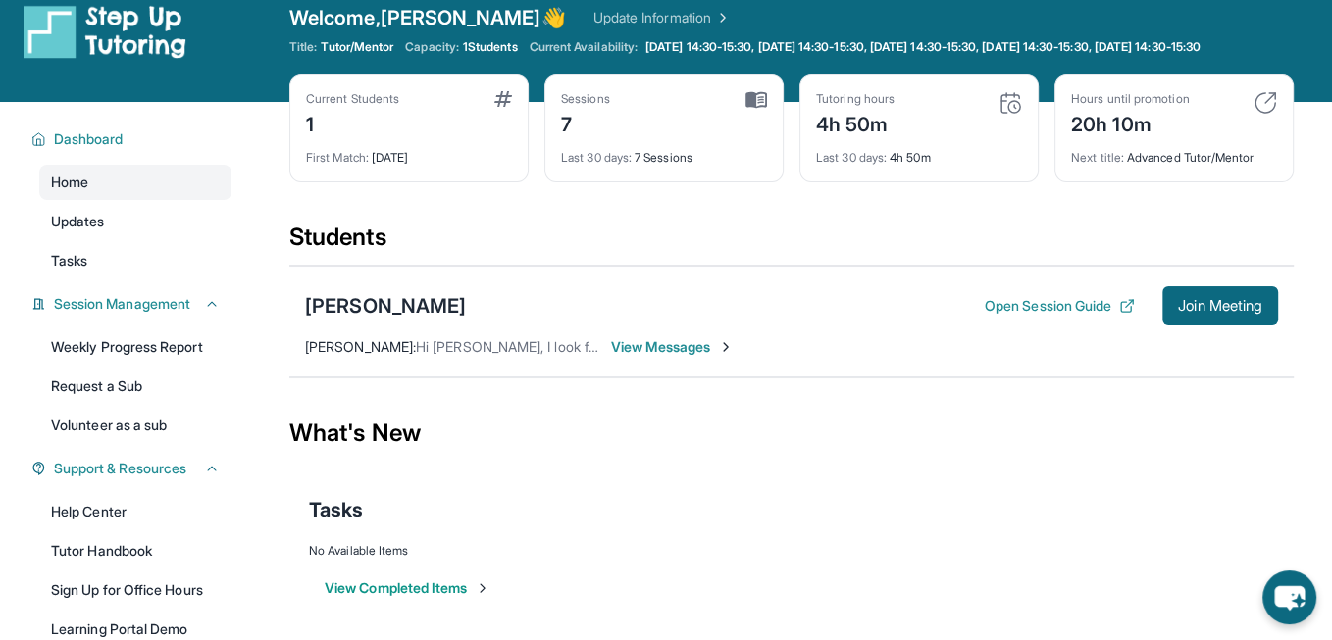
scroll to position [0, 0]
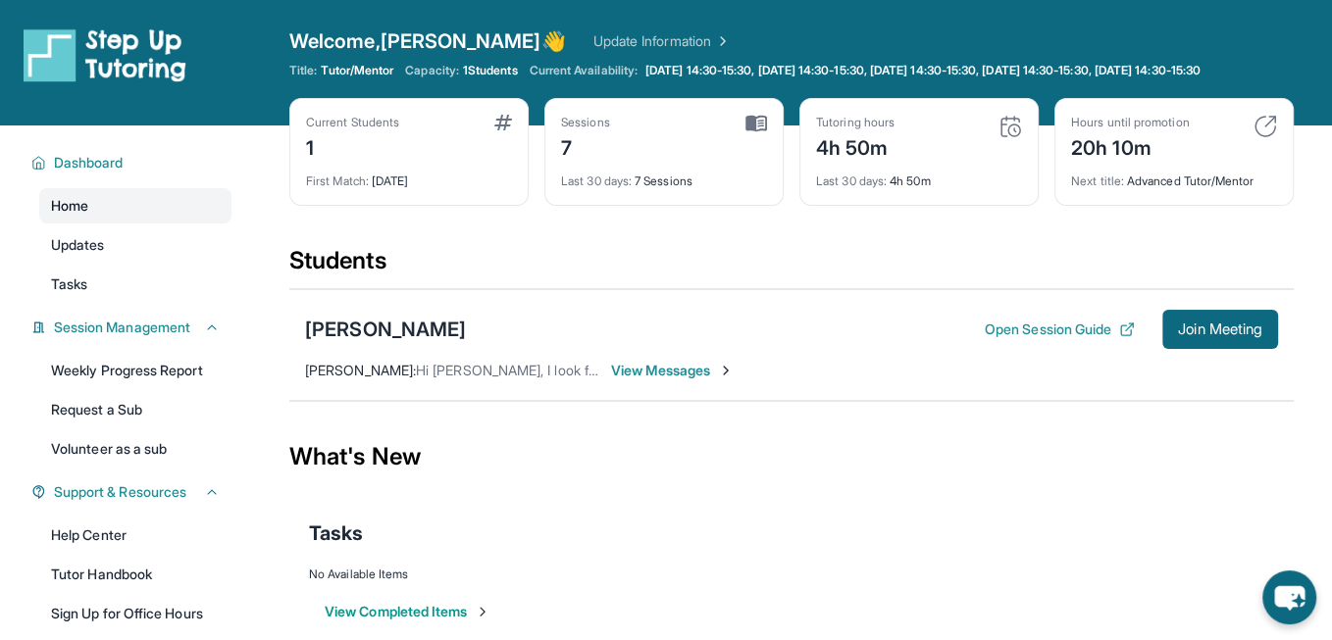
click at [73, 216] on span "Home" at bounding box center [69, 206] width 37 height 20
click at [79, 255] on span "Updates" at bounding box center [78, 245] width 54 height 20
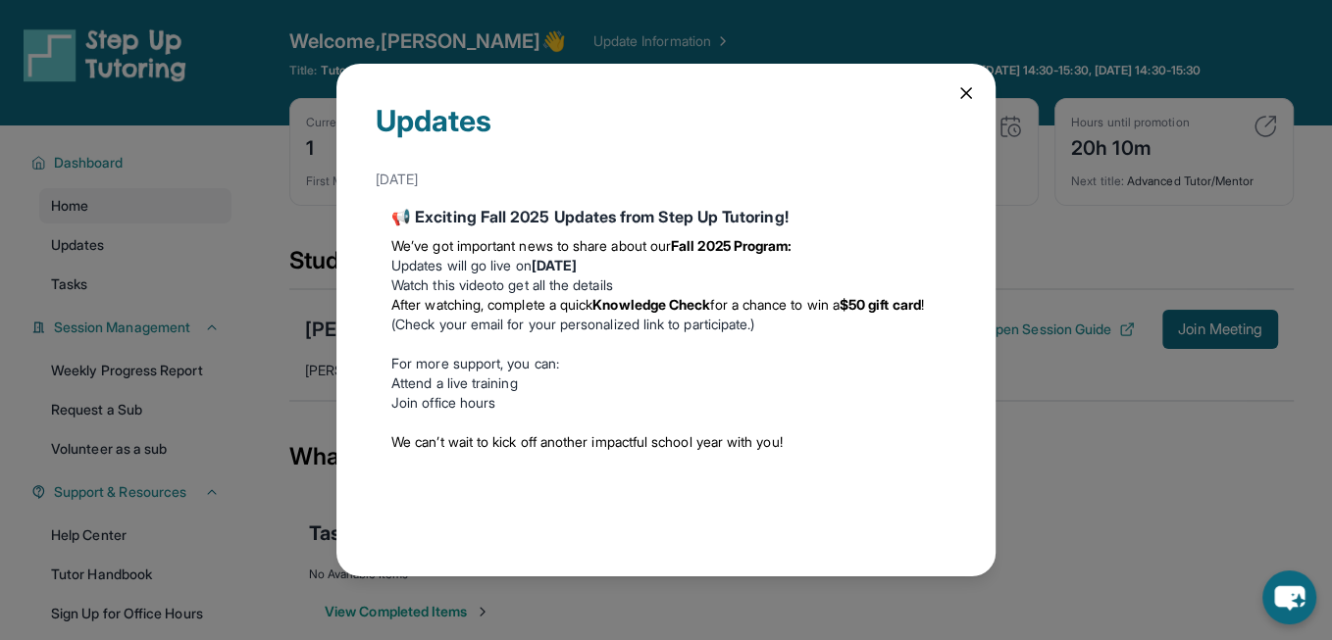
click at [970, 96] on icon at bounding box center [966, 93] width 20 height 20
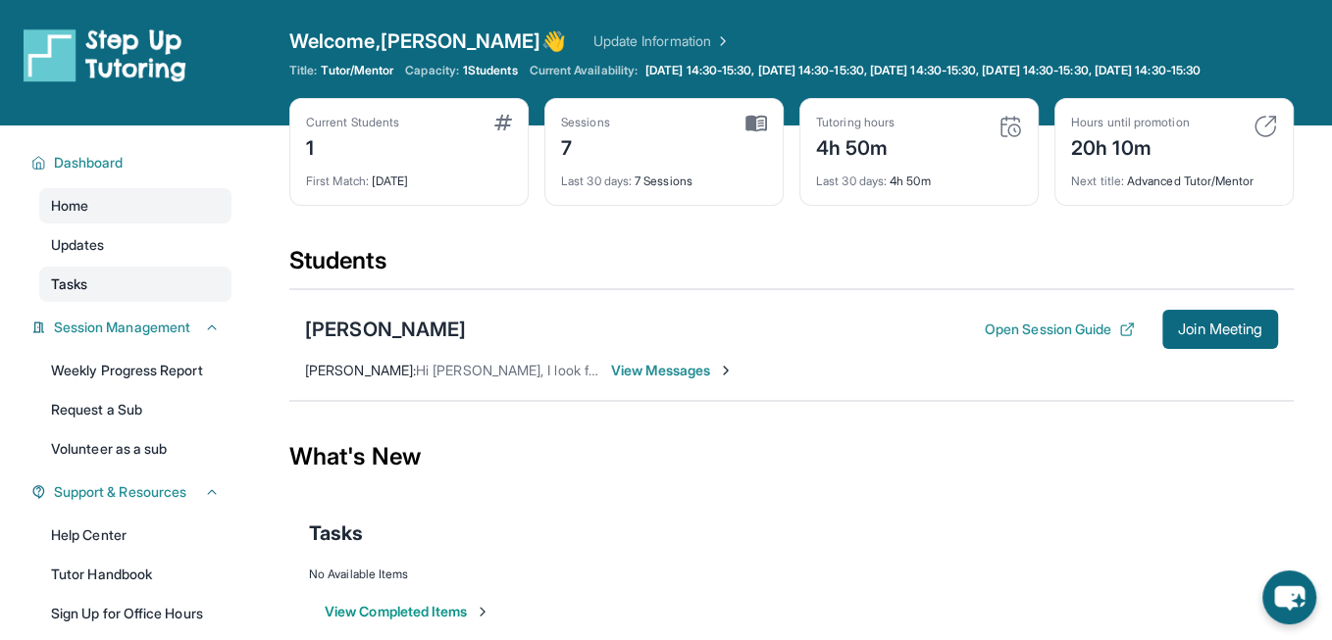
click at [69, 294] on span "Tasks" at bounding box center [69, 285] width 36 height 20
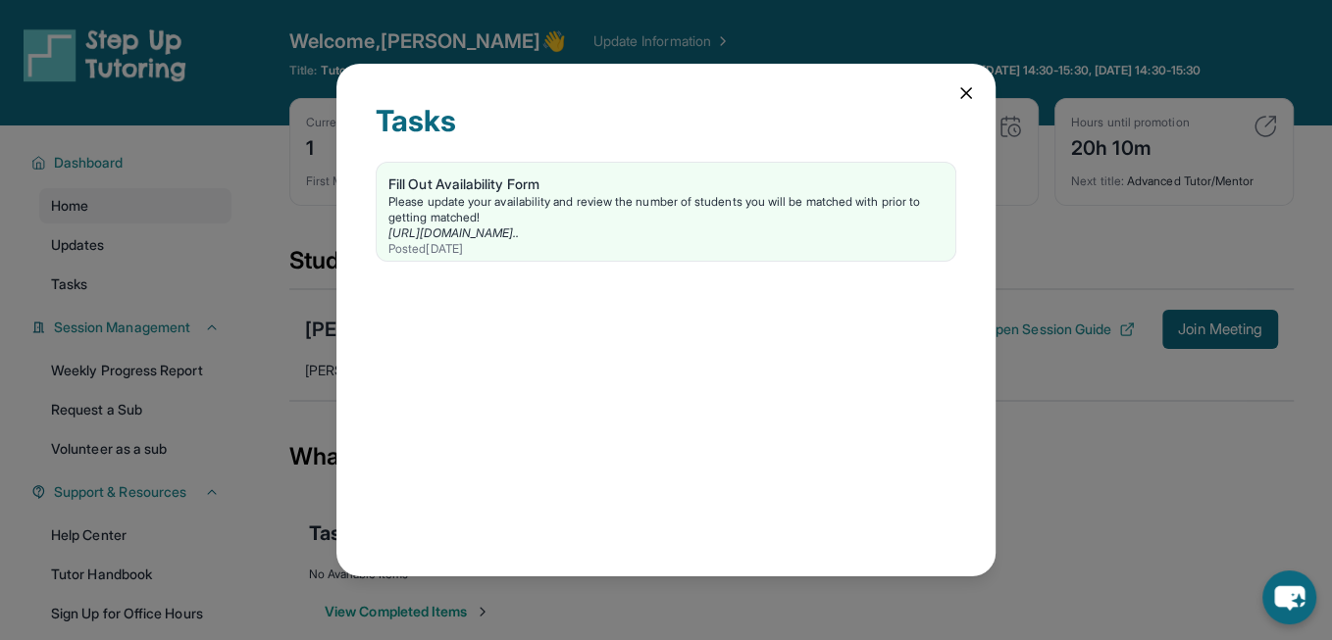
click at [957, 96] on icon at bounding box center [966, 93] width 20 height 20
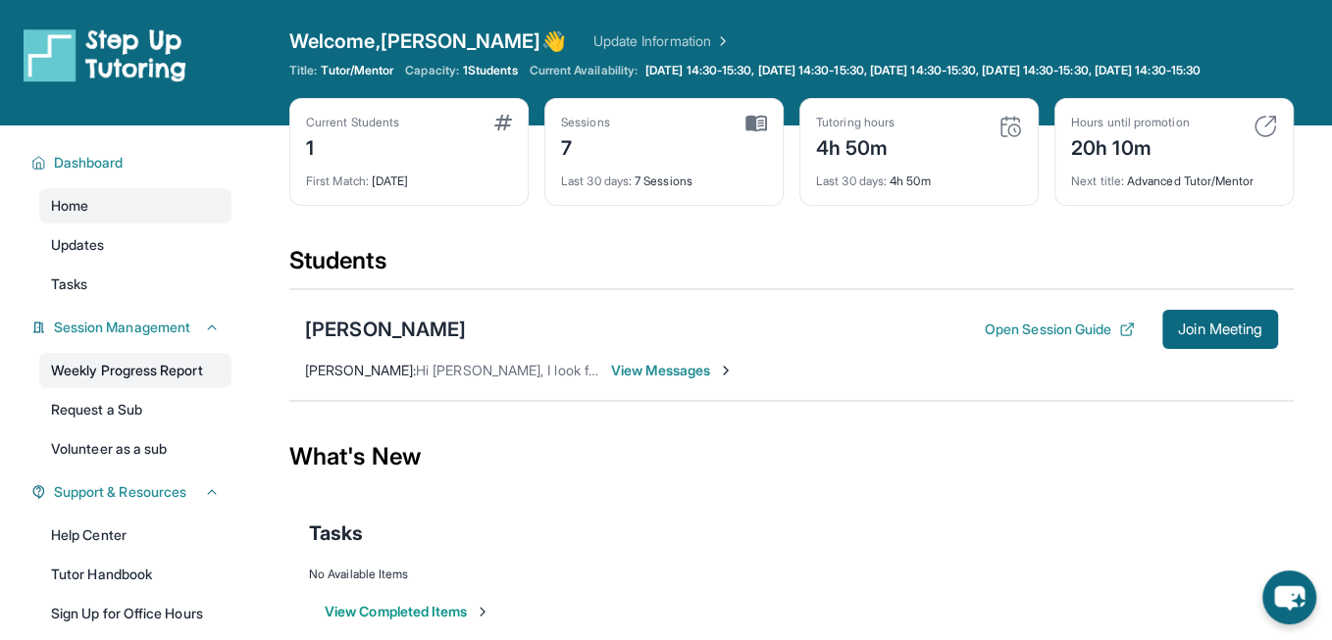
click at [141, 382] on link "Weekly Progress Report" at bounding box center [135, 370] width 192 height 35
click at [1222, 76] on icon at bounding box center [1216, 71] width 12 height 12
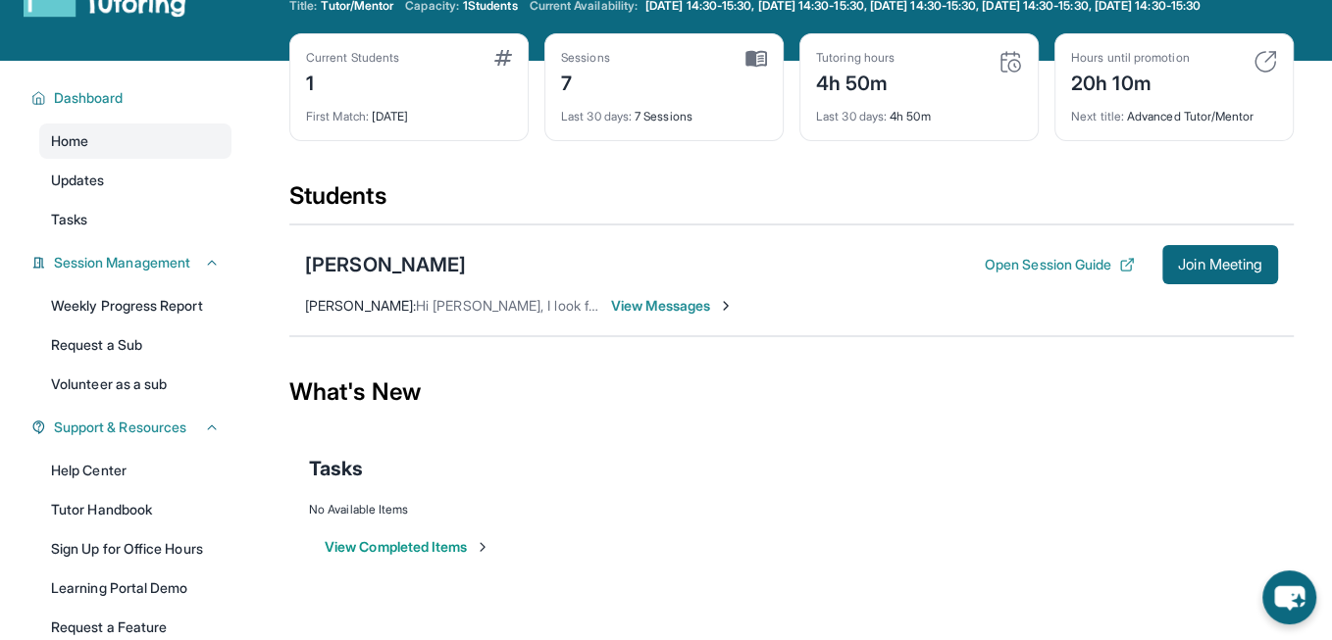
scroll to position [79, 0]
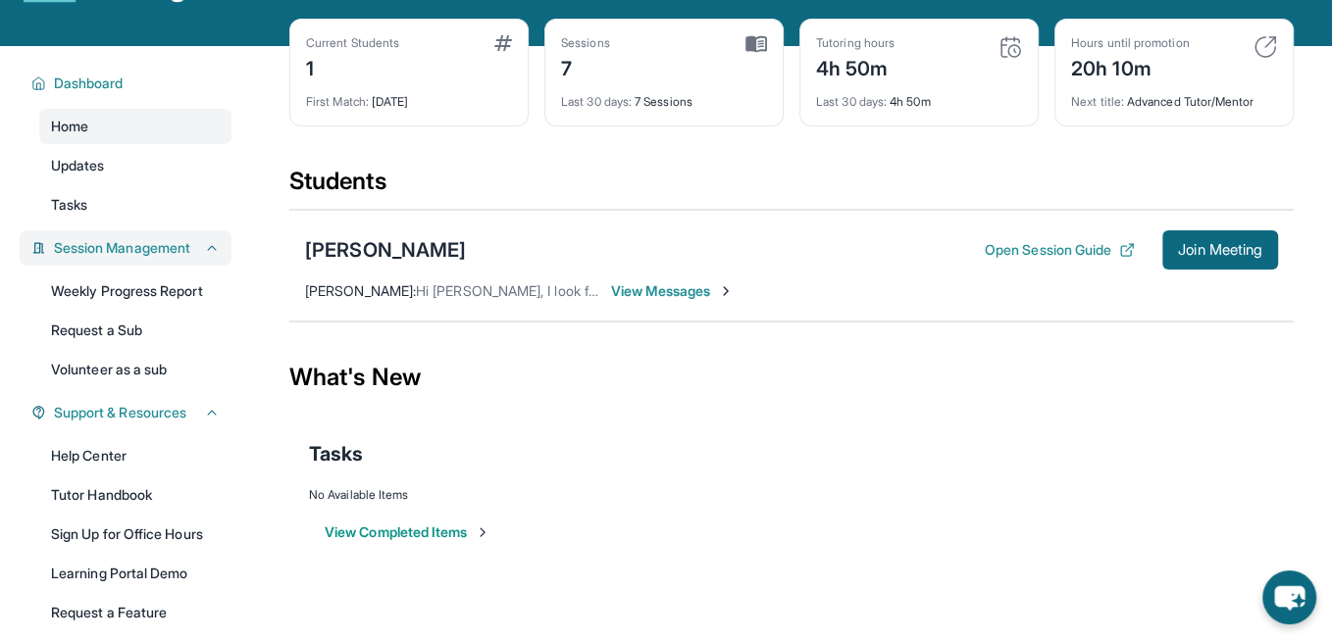
click at [127, 258] on span "Session Management" at bounding box center [122, 248] width 136 height 20
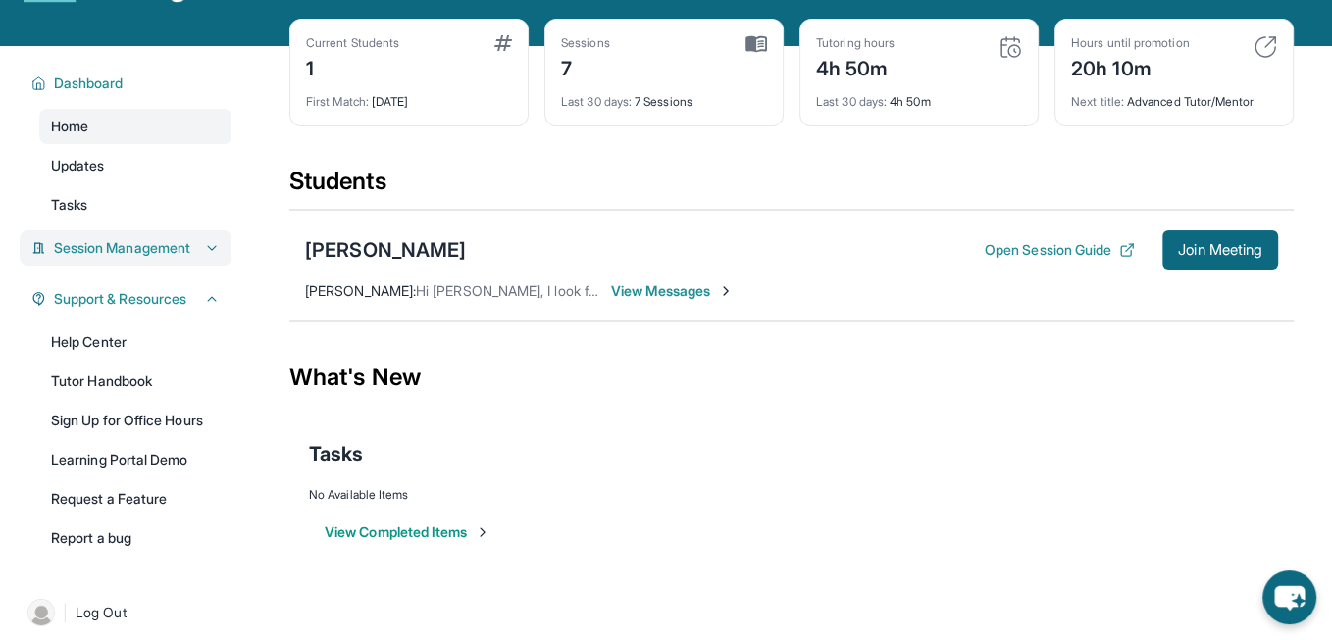
click at [127, 258] on span "Session Management" at bounding box center [122, 248] width 136 height 20
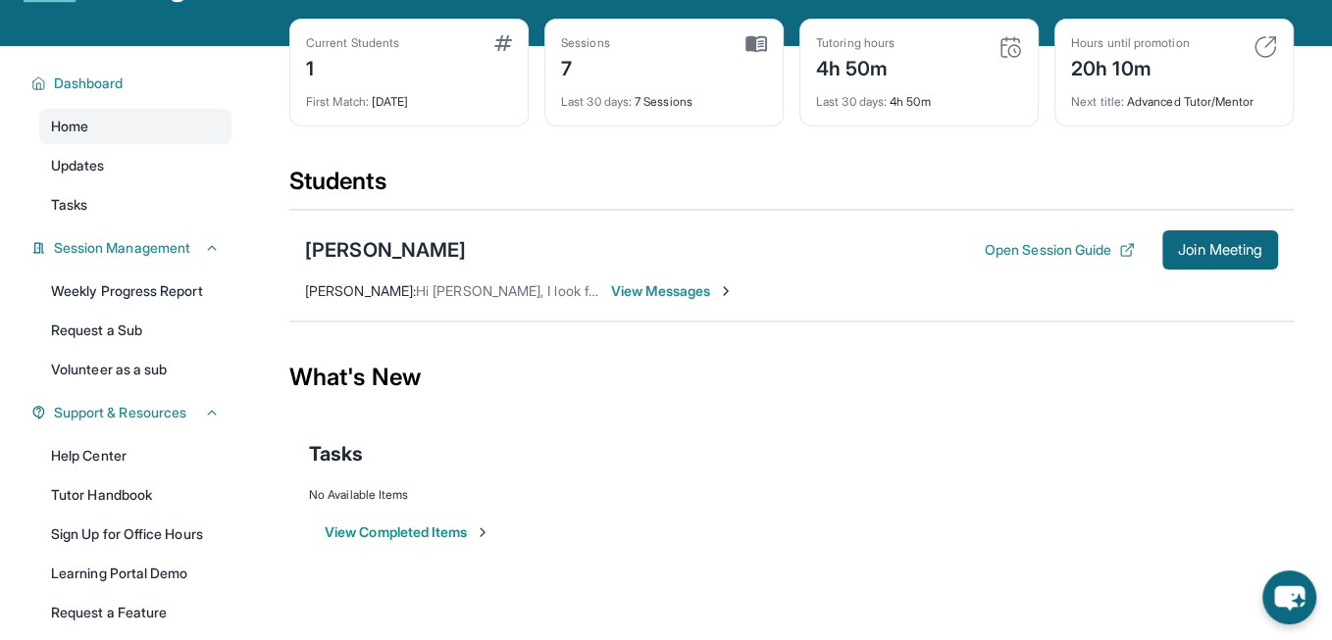
click at [682, 301] on span "View Messages" at bounding box center [672, 291] width 123 height 20
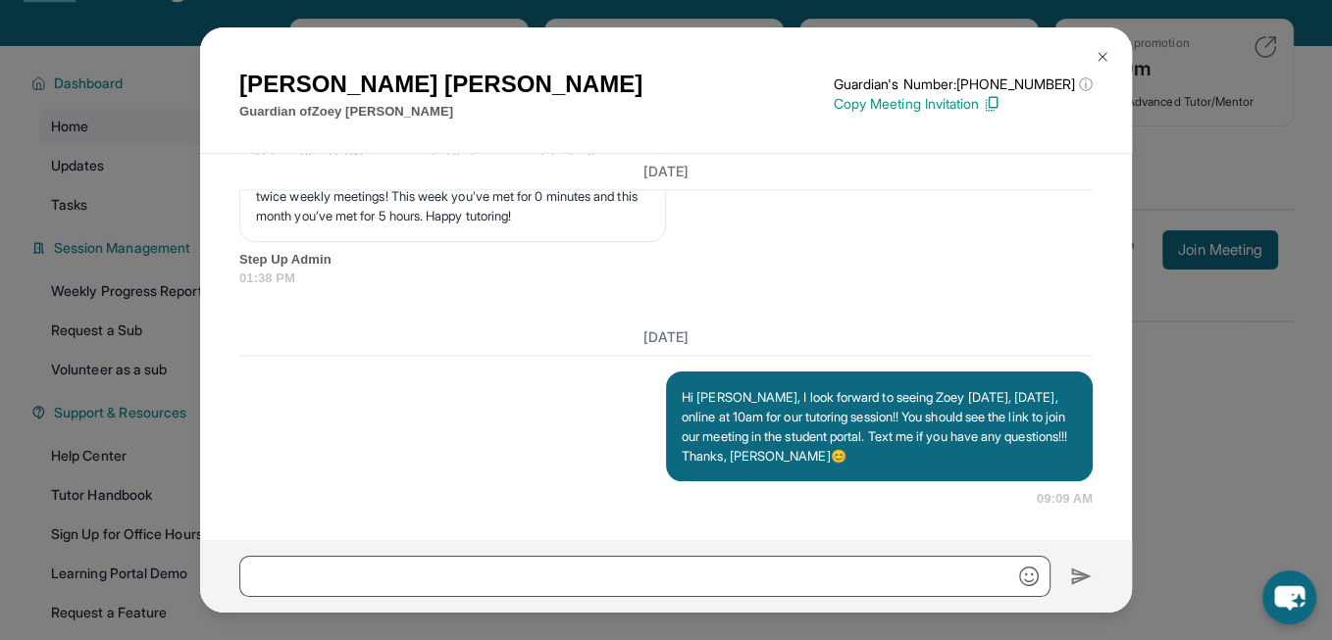
scroll to position [14614, 0]
click at [1102, 48] on button at bounding box center [1102, 56] width 39 height 39
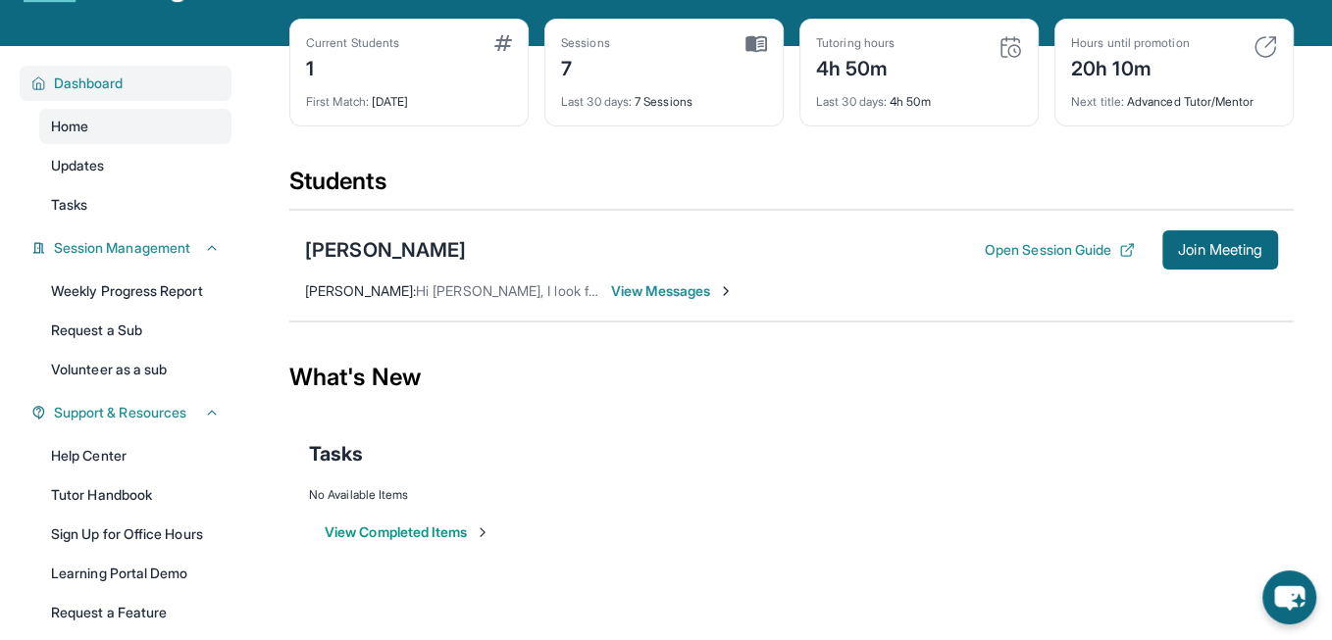
click at [92, 93] on span "Dashboard" at bounding box center [89, 84] width 70 height 20
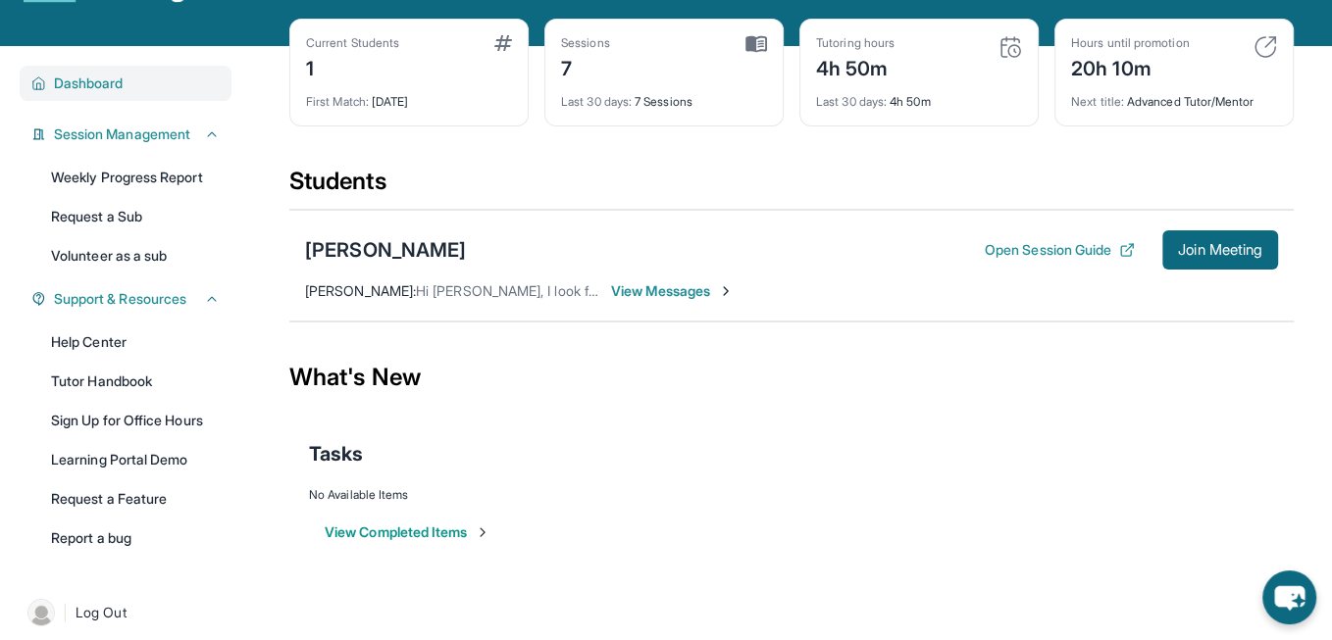
click at [87, 93] on span "Dashboard" at bounding box center [89, 84] width 70 height 20
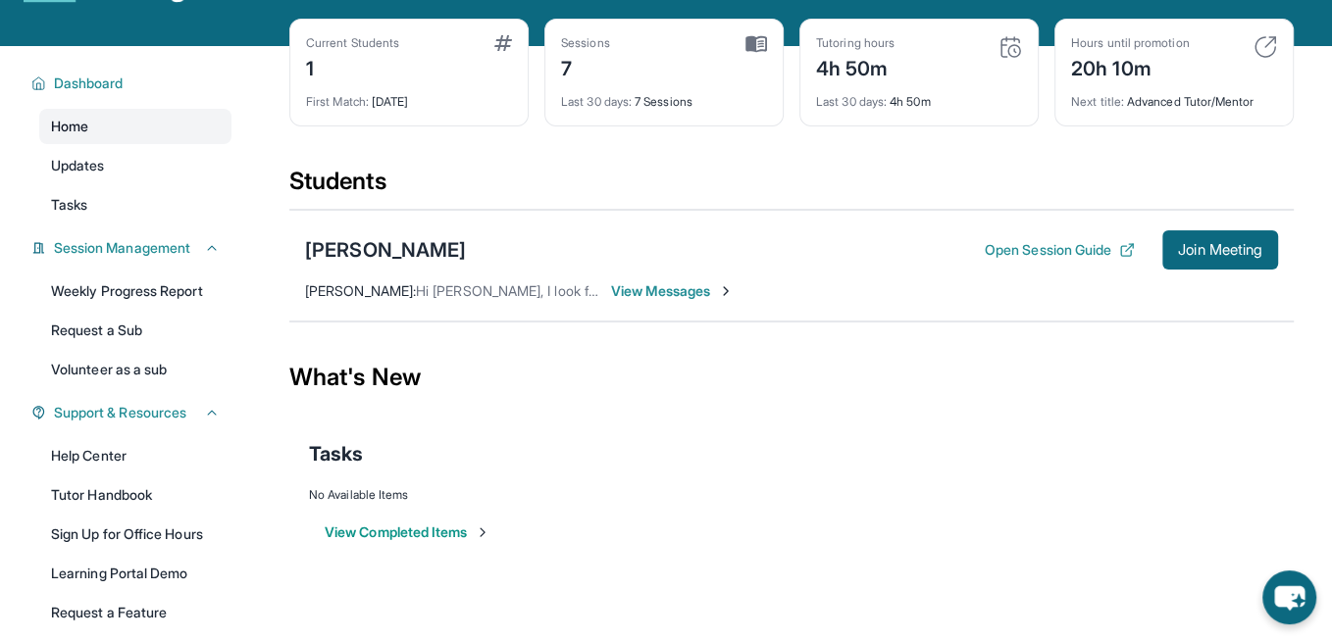
click at [85, 136] on span "Home" at bounding box center [69, 127] width 37 height 20
click at [82, 176] on span "Updates" at bounding box center [78, 166] width 54 height 20
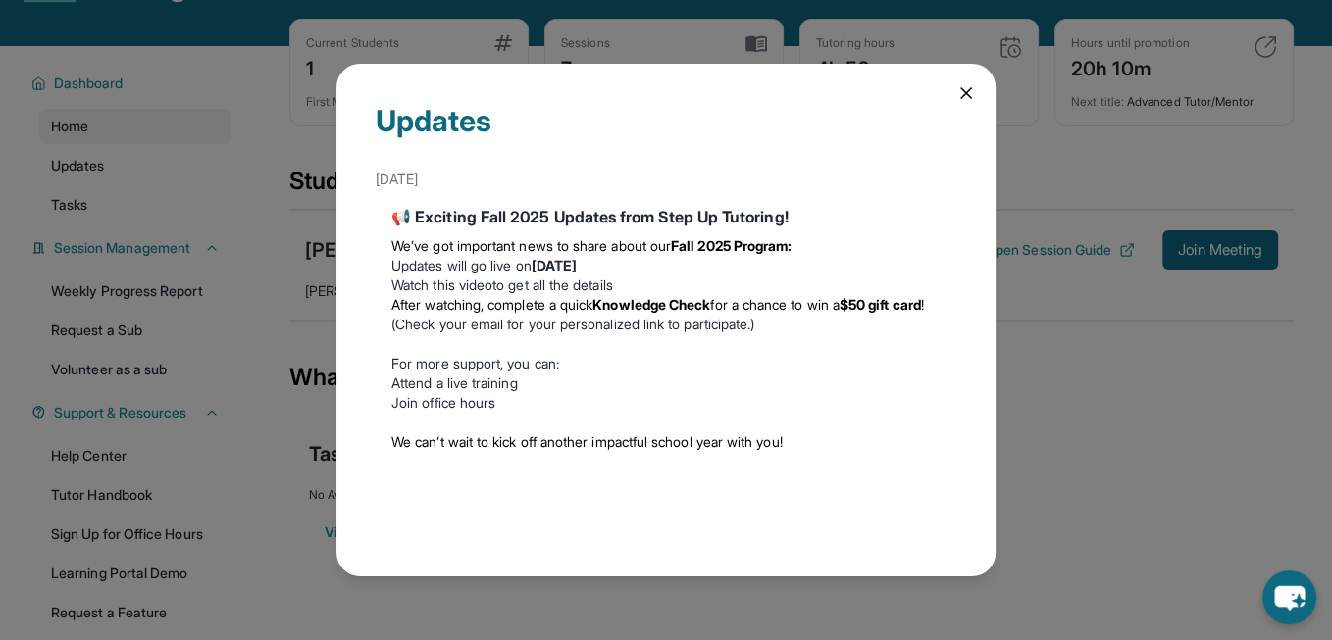
click at [70, 215] on div "Updates August 27th 📢 Exciting Fall 2025 Updates from Step Up Tutoring! We’ve g…" at bounding box center [666, 320] width 1332 height 640
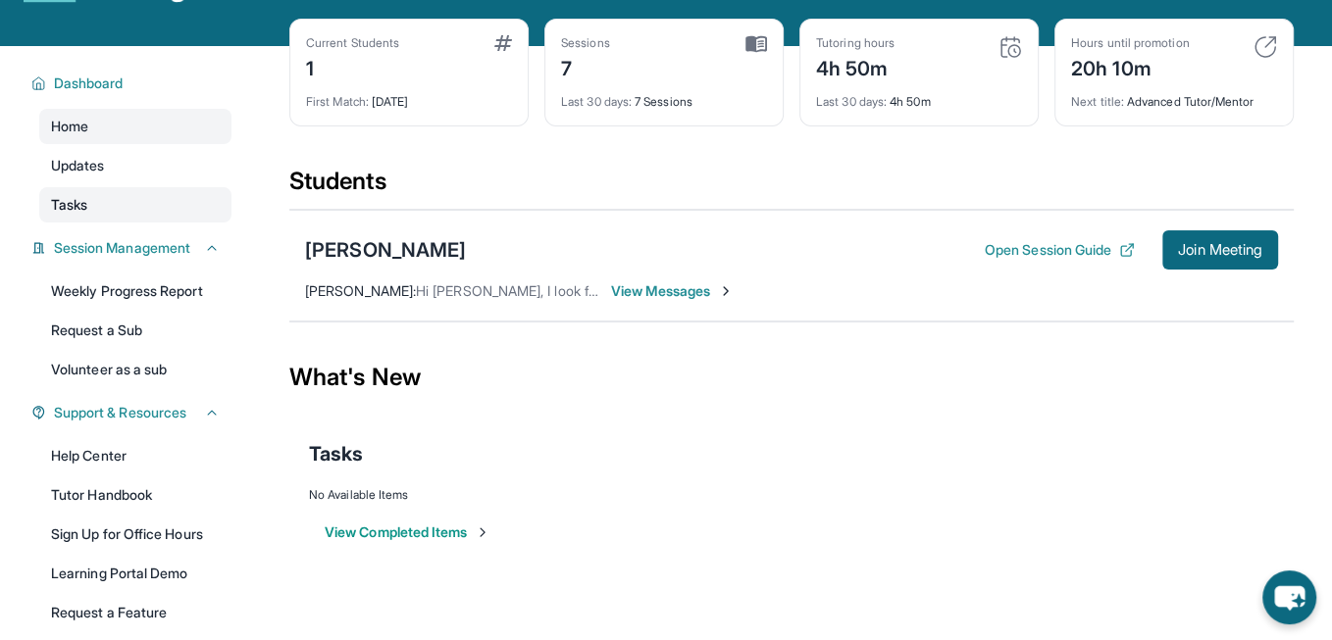
click at [71, 215] on span "Tasks" at bounding box center [69, 205] width 36 height 20
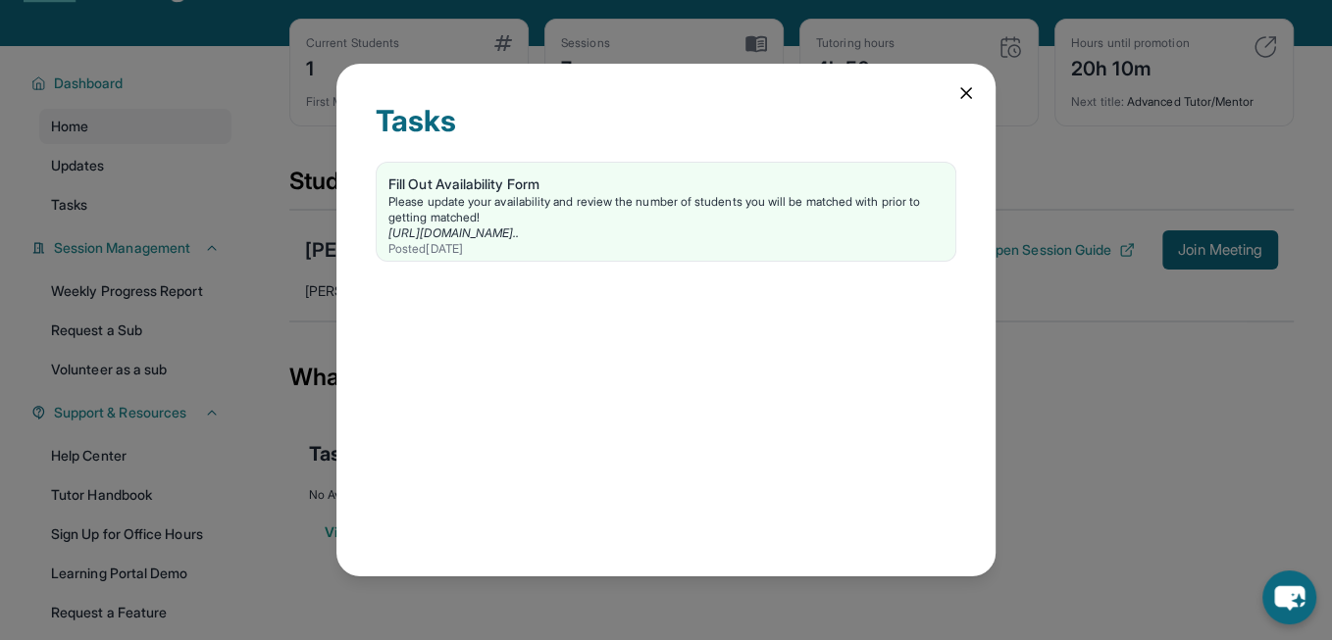
click at [968, 93] on icon at bounding box center [966, 93] width 20 height 20
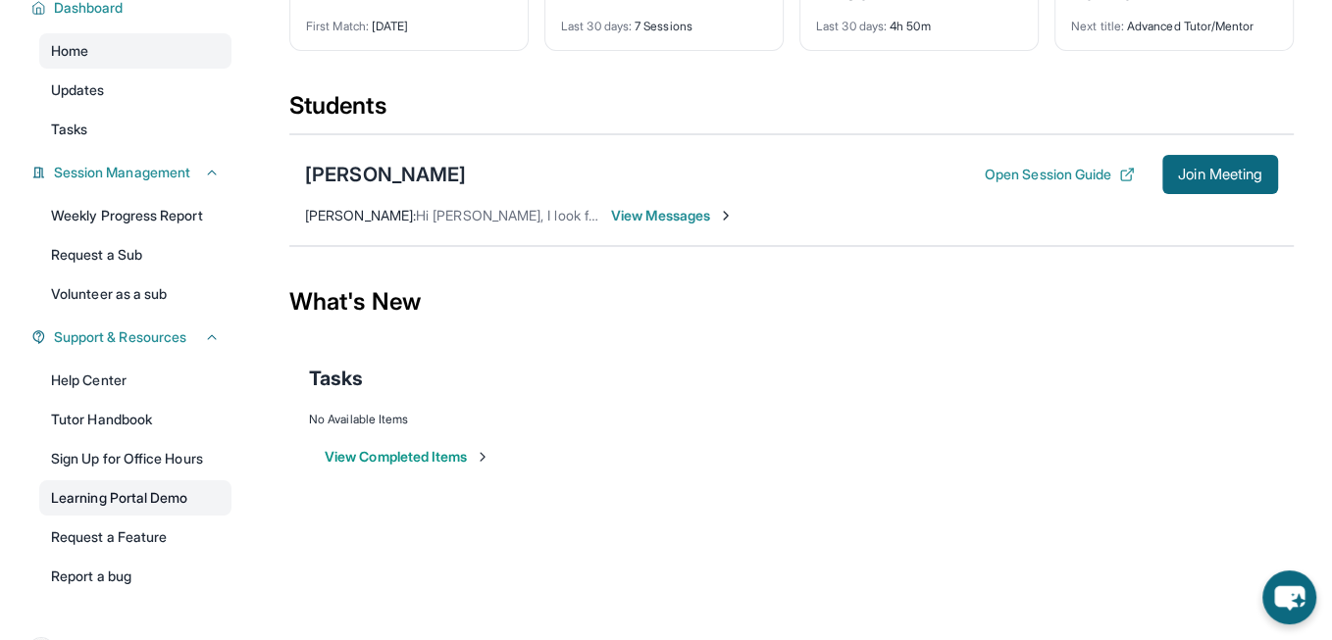
scroll to position [163, 0]
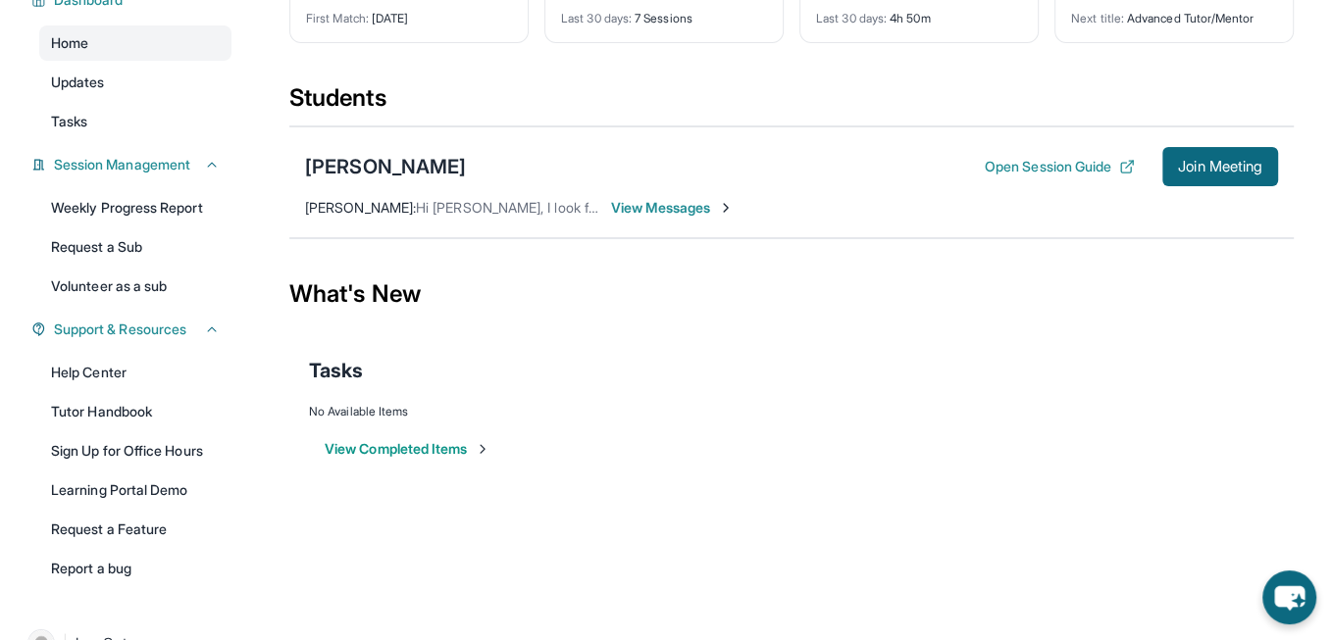
click at [677, 218] on span "View Messages" at bounding box center [672, 208] width 123 height 20
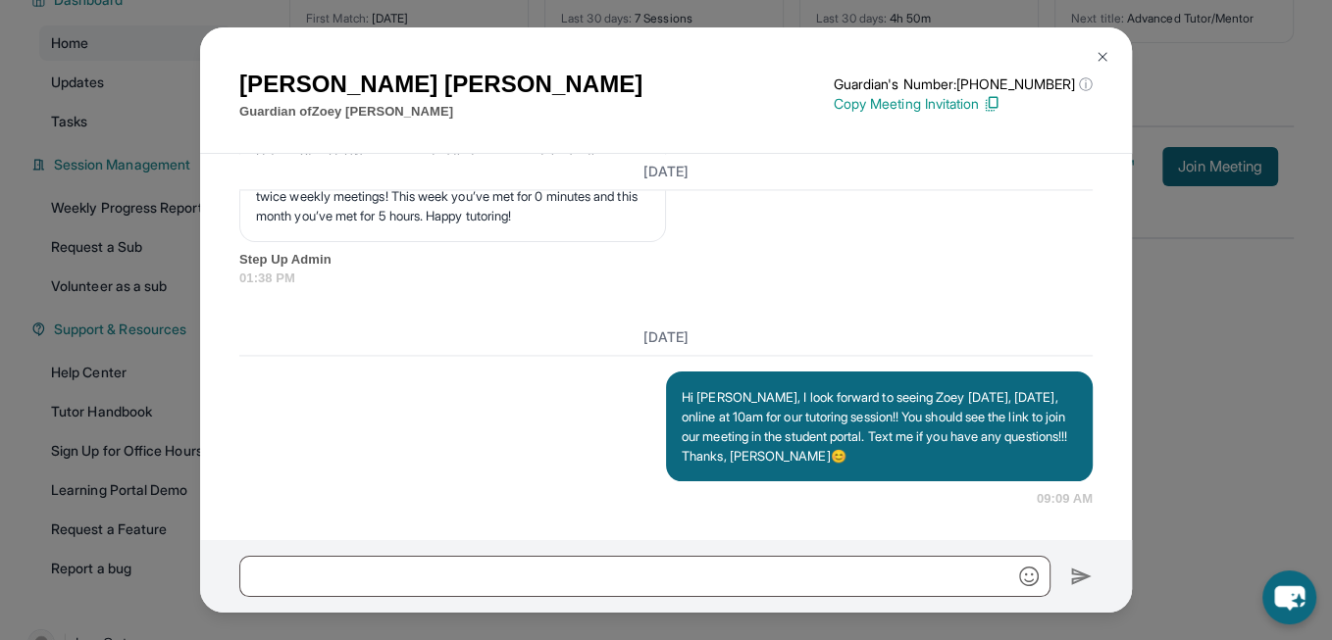
scroll to position [14614, 0]
click at [1105, 57] on img at bounding box center [1103, 57] width 16 height 16
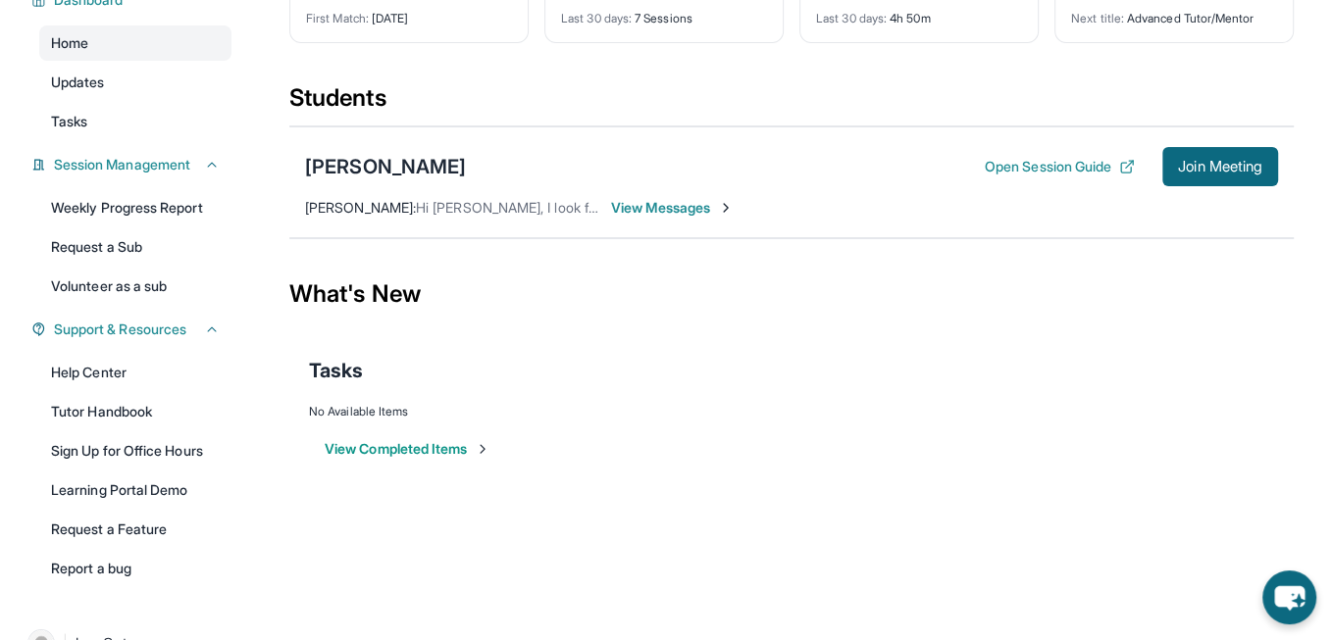
scroll to position [0, 0]
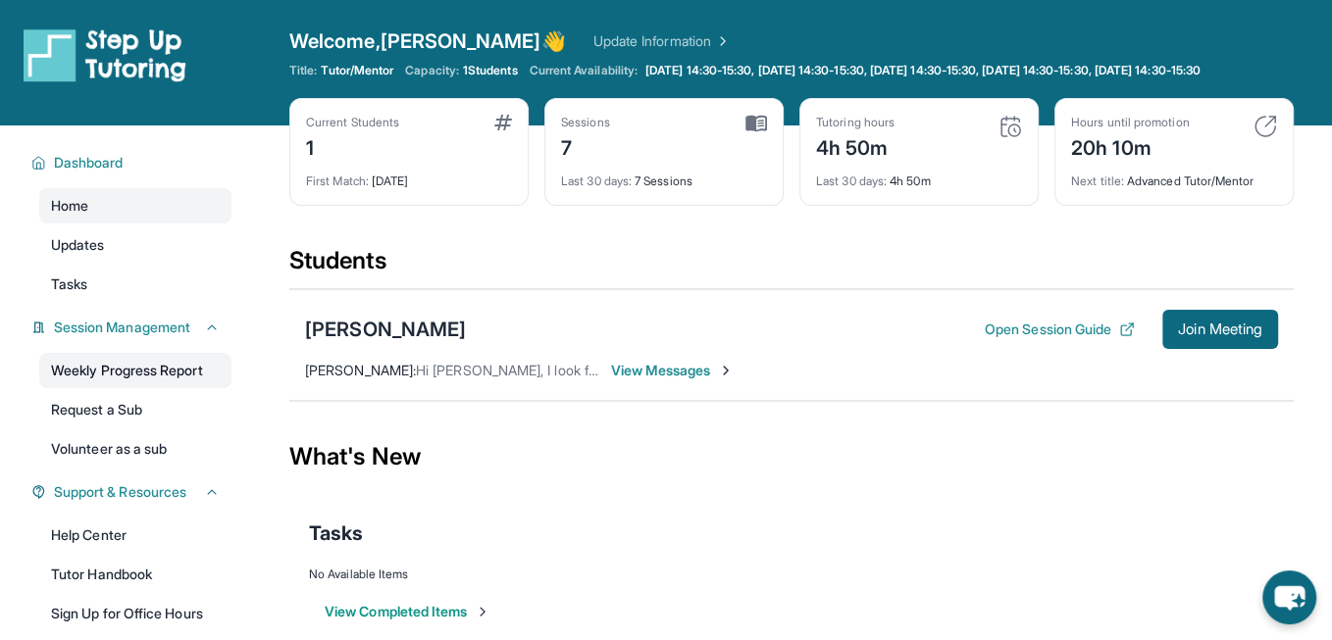
click at [140, 384] on link "Weekly Progress Report" at bounding box center [135, 370] width 192 height 35
